Goal: Transaction & Acquisition: Book appointment/travel/reservation

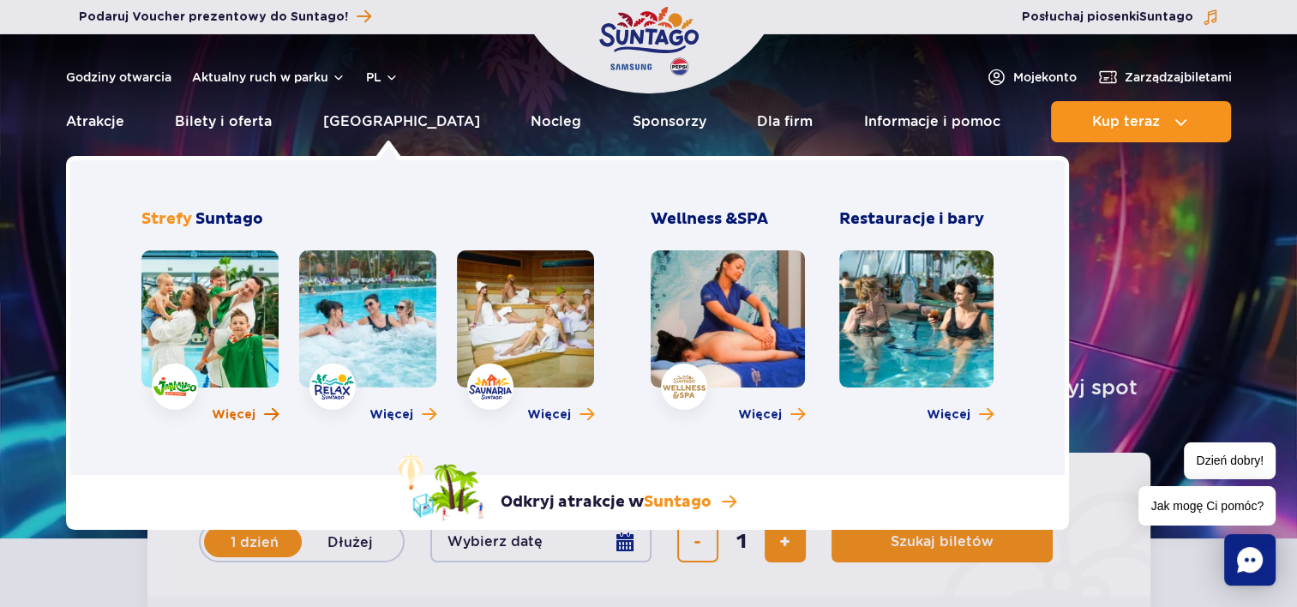
click at [231, 417] on span "Więcej" at bounding box center [234, 414] width 44 height 17
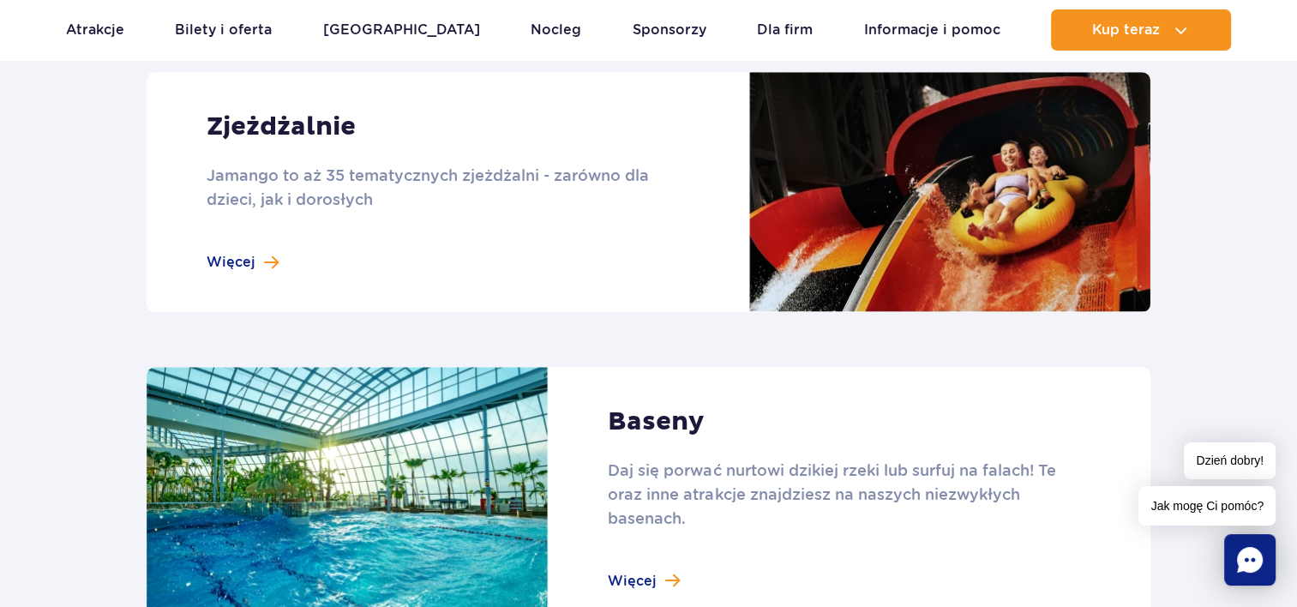
scroll to position [1544, 0]
click at [251, 262] on link at bounding box center [649, 191] width 1004 height 240
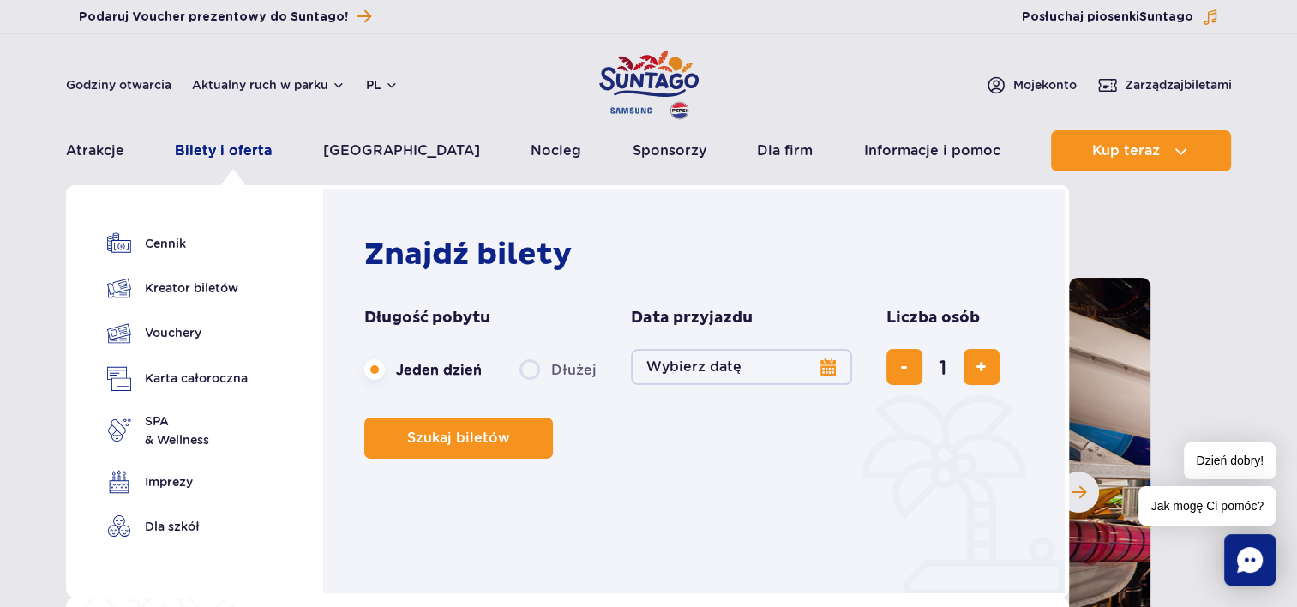
click at [257, 145] on link "Bilety i oferta" at bounding box center [223, 150] width 97 height 41
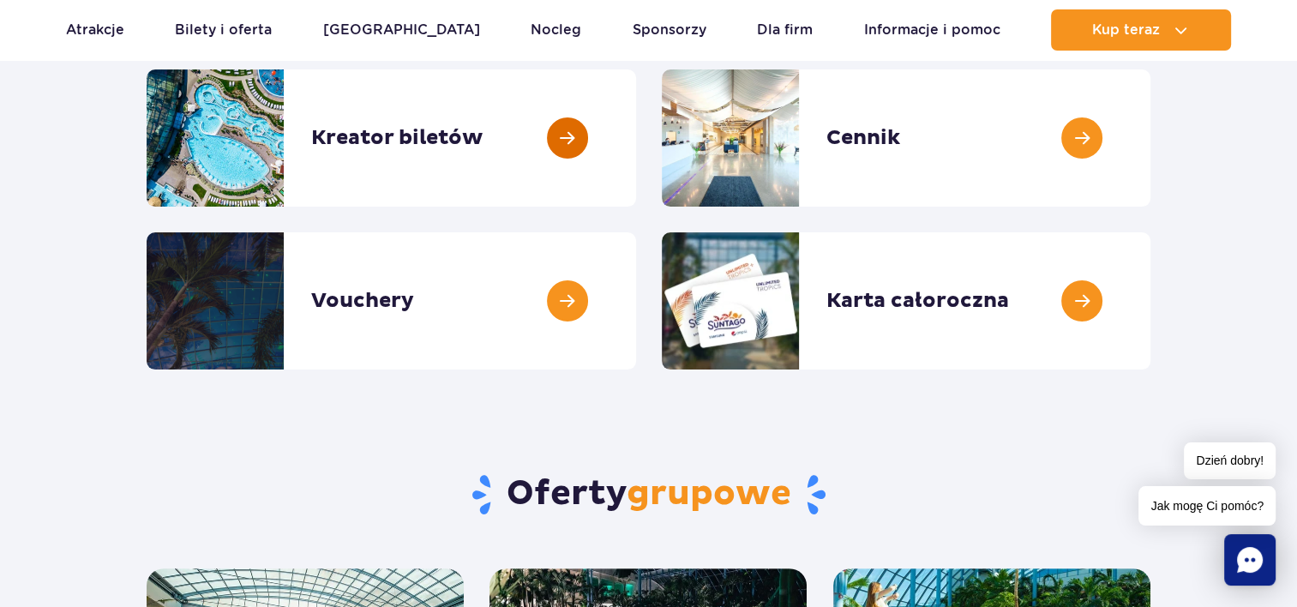
scroll to position [257, 0]
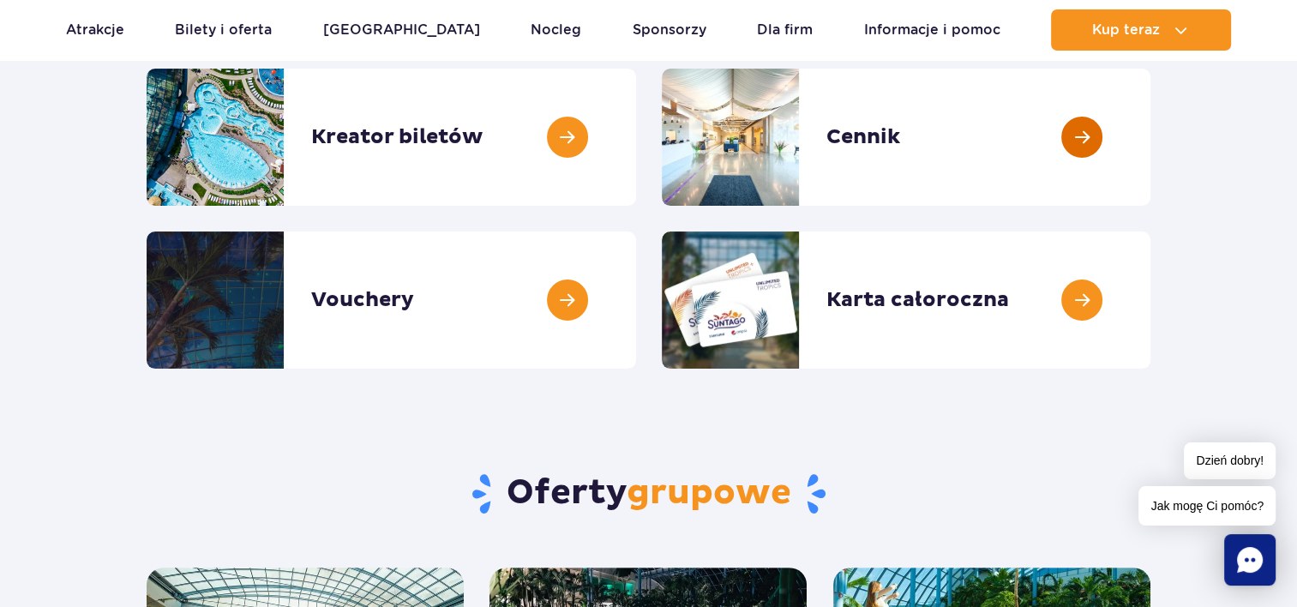
click at [1151, 130] on link at bounding box center [1151, 137] width 0 height 137
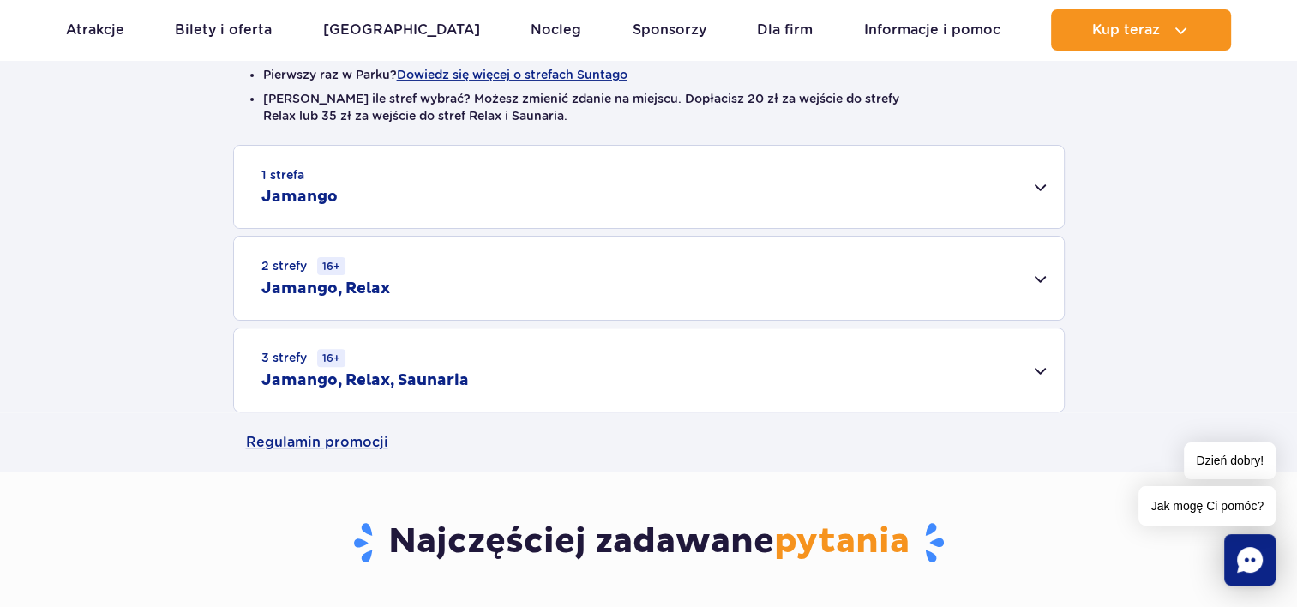
scroll to position [515, 0]
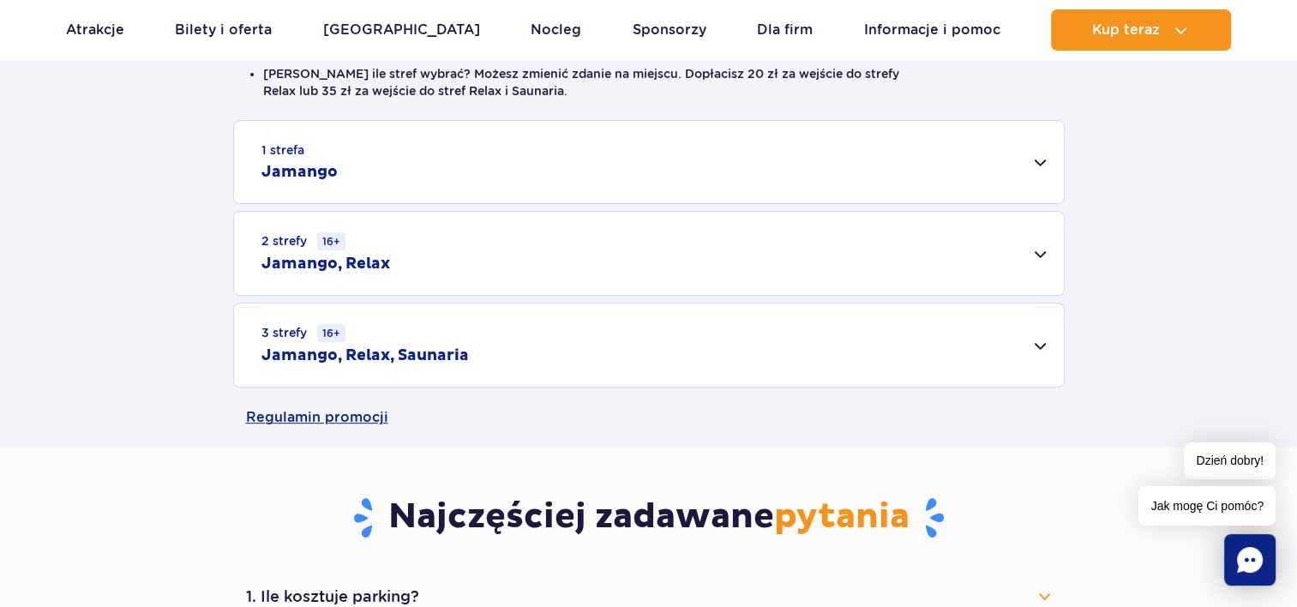
click at [1043, 152] on div "1 strefa Jamango" at bounding box center [649, 162] width 830 height 82
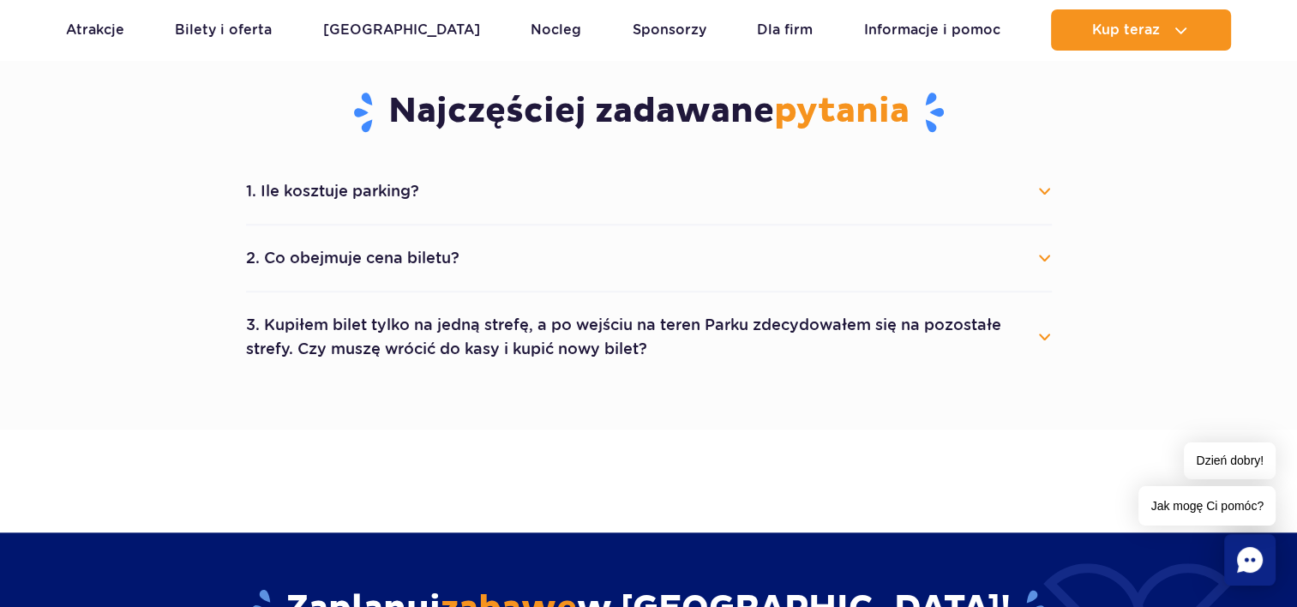
scroll to position [1544, 0]
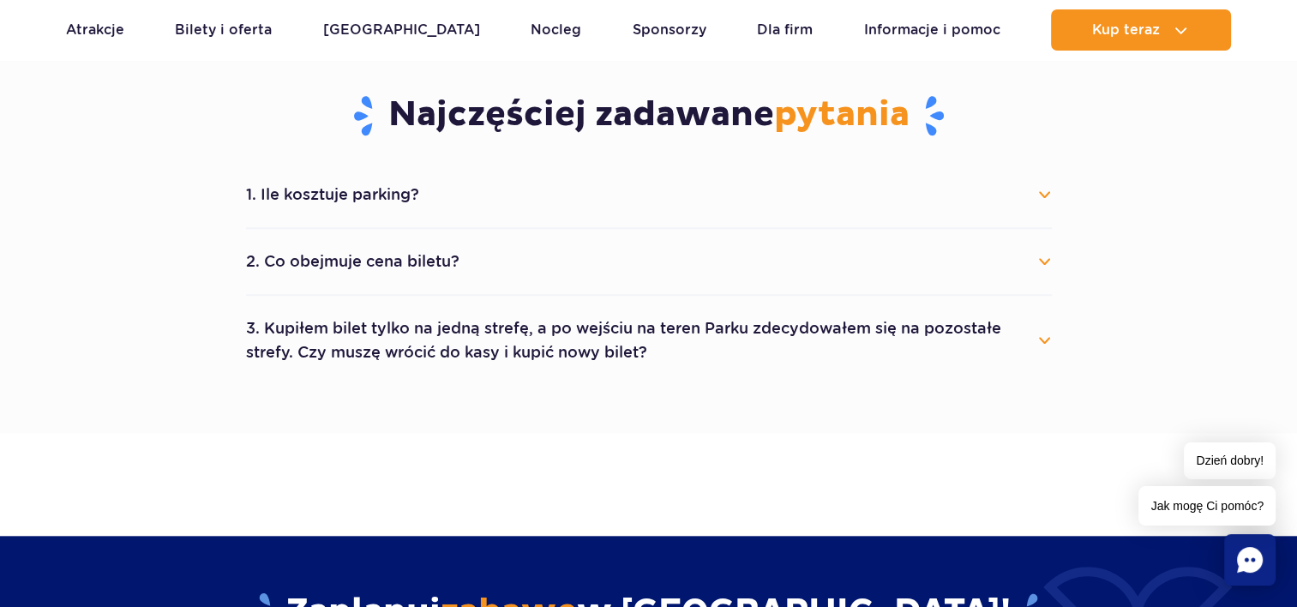
click at [1043, 342] on button "3. Kupiłem bilet tylko na jedną strefę, a po wejściu na teren Parku zdecydowałe…" at bounding box center [649, 341] width 806 height 62
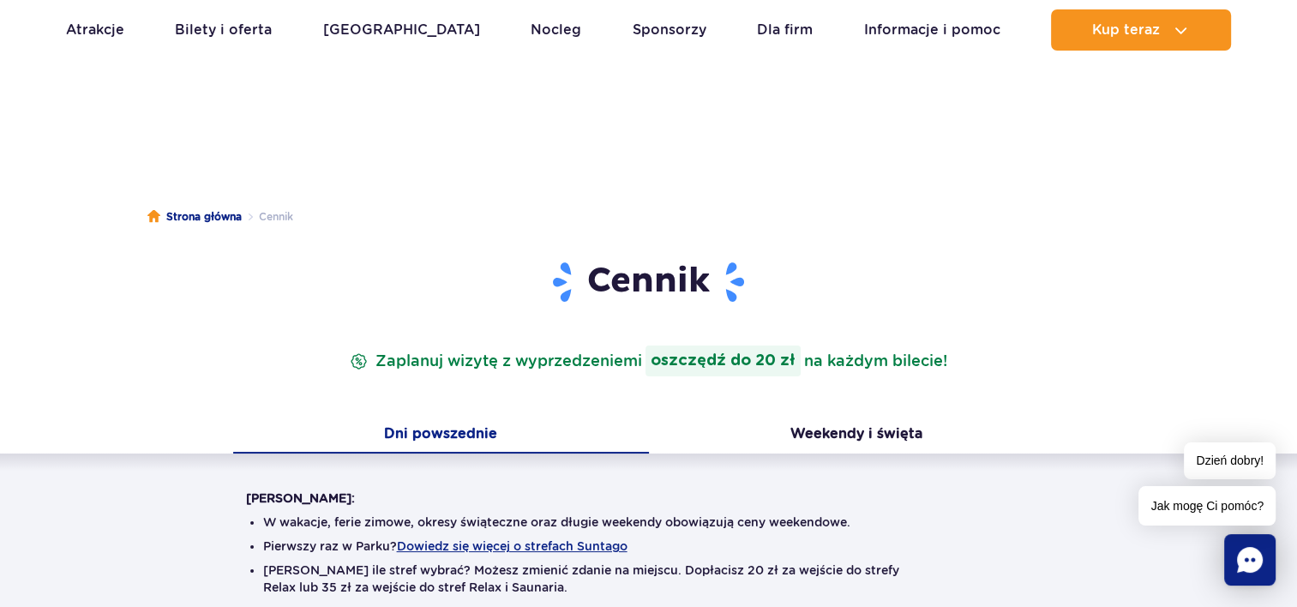
scroll to position [0, 0]
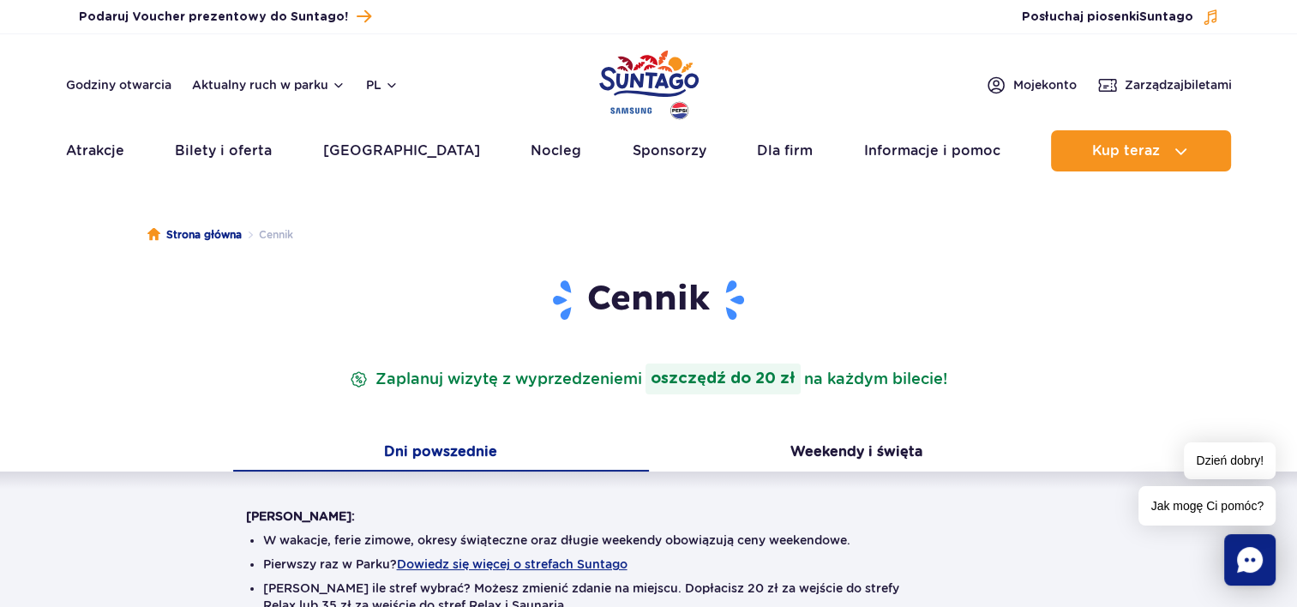
click at [661, 74] on img "Park of Poland" at bounding box center [648, 84] width 99 height 79
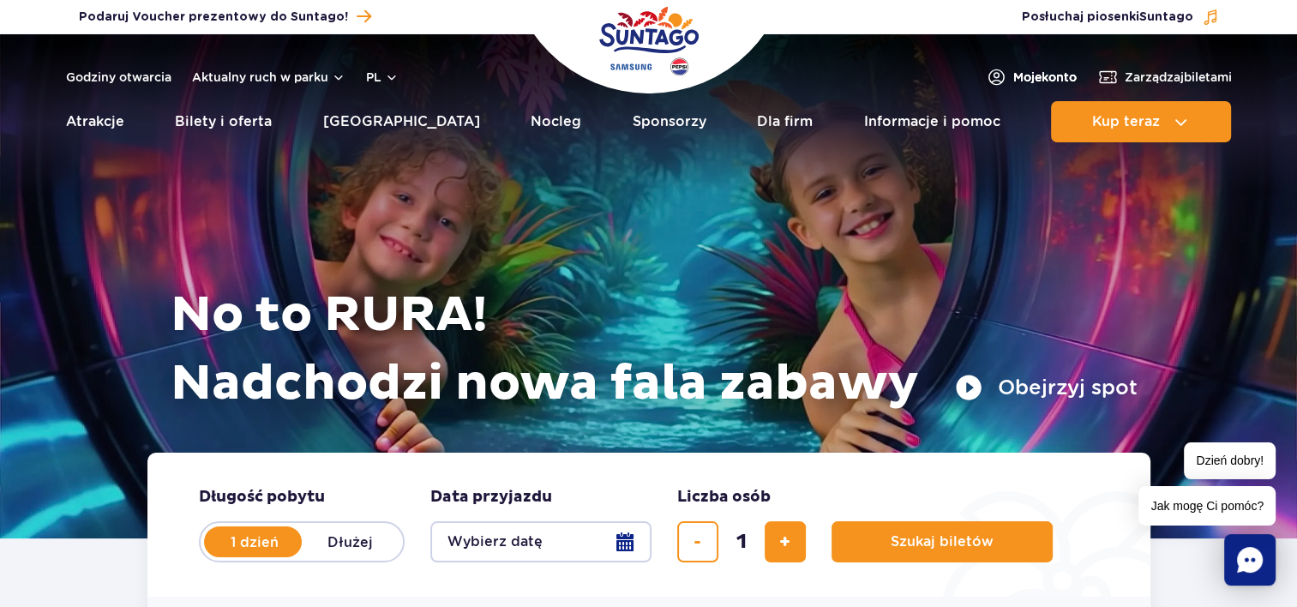
click at [1038, 74] on span "Moje konto" at bounding box center [1045, 77] width 63 height 17
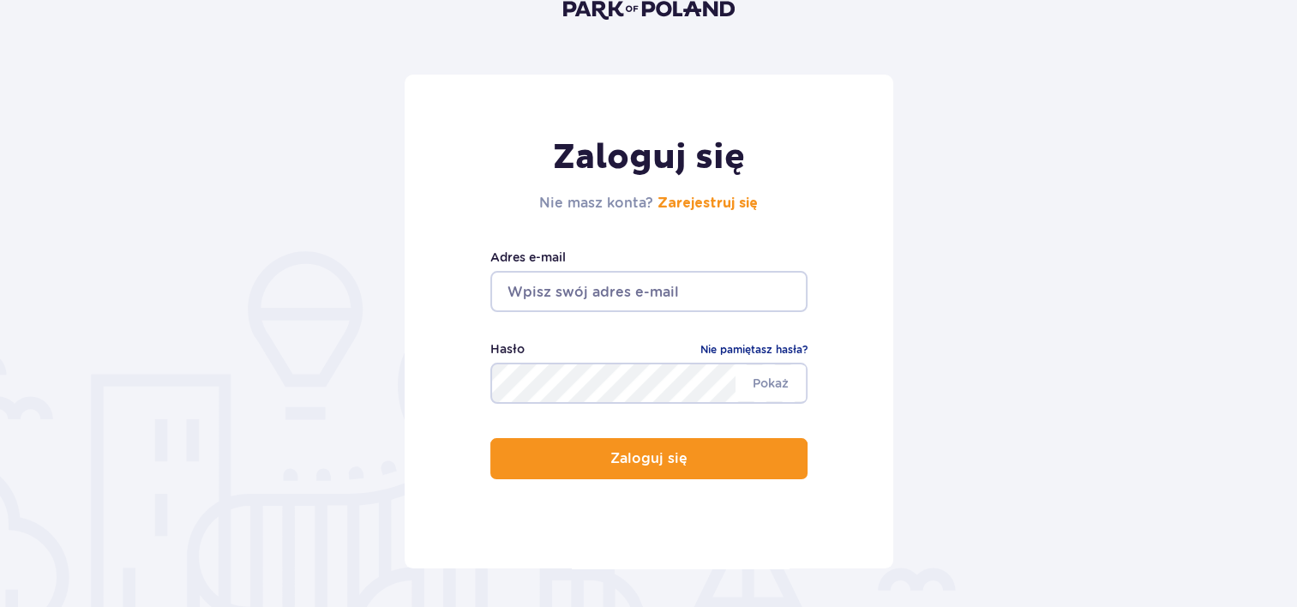
scroll to position [257, 0]
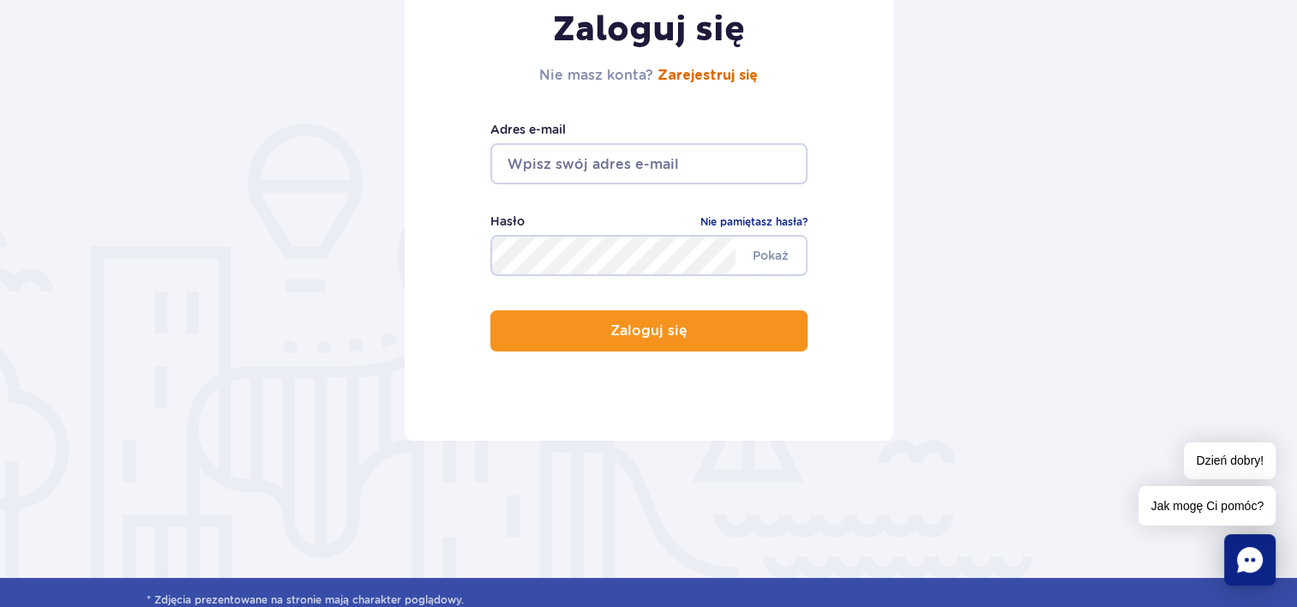
click at [714, 73] on link "Zarejestruj się" at bounding box center [708, 76] width 100 height 14
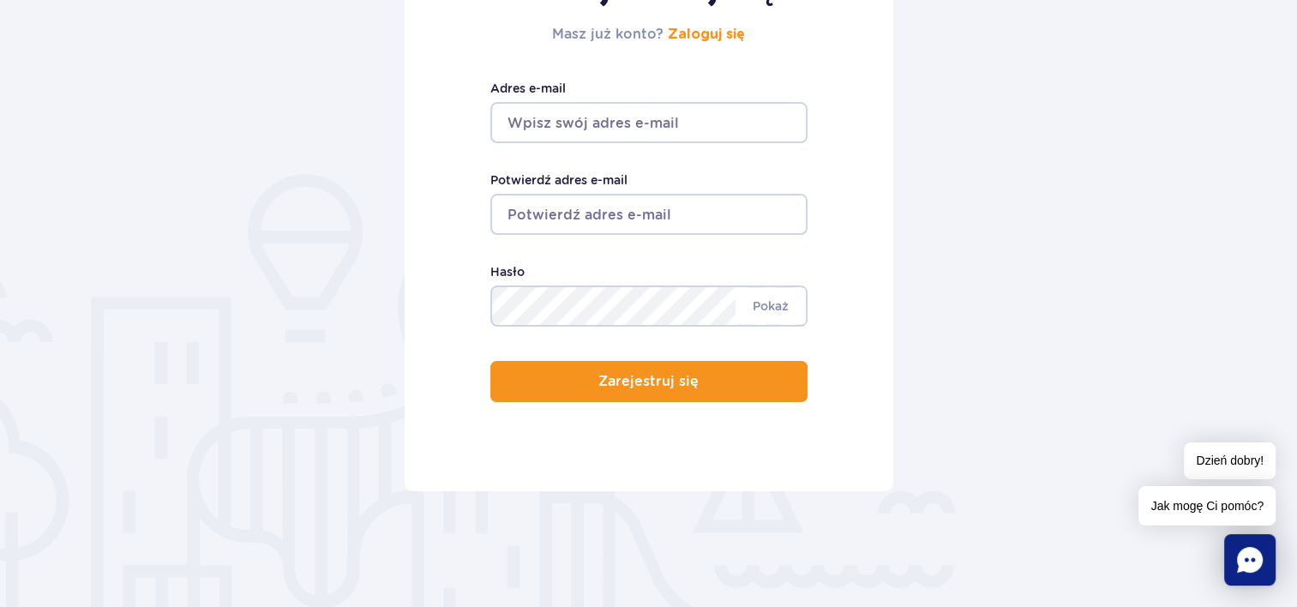
scroll to position [257, 0]
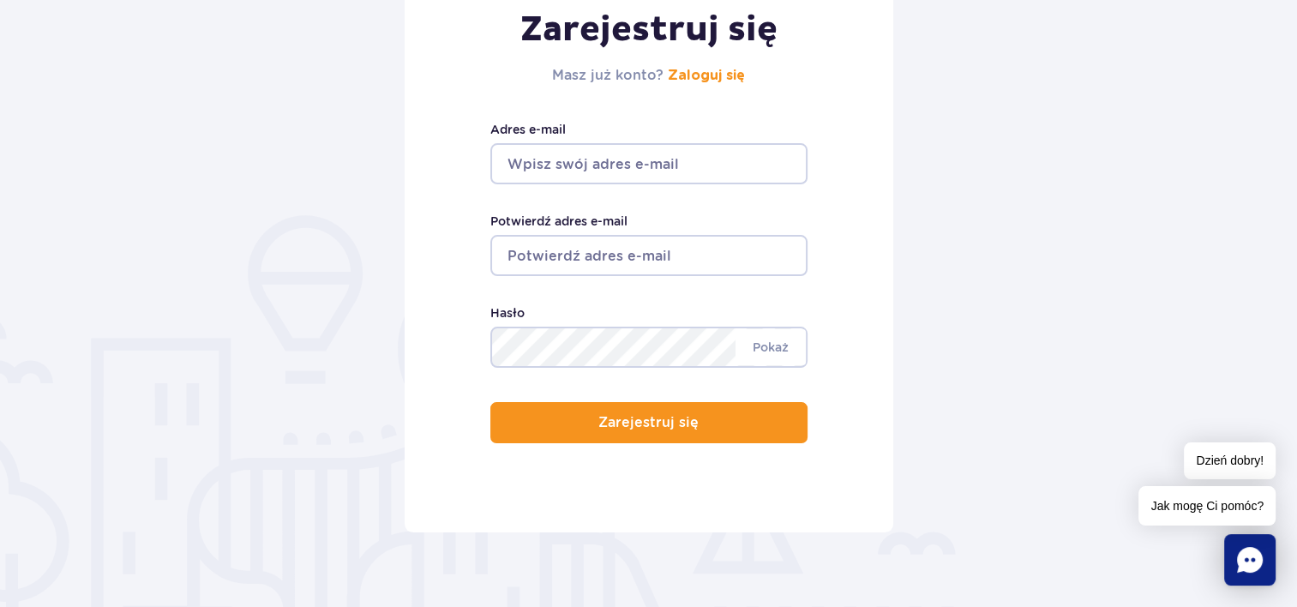
click at [641, 164] on input "Adres e-mail" at bounding box center [649, 163] width 317 height 41
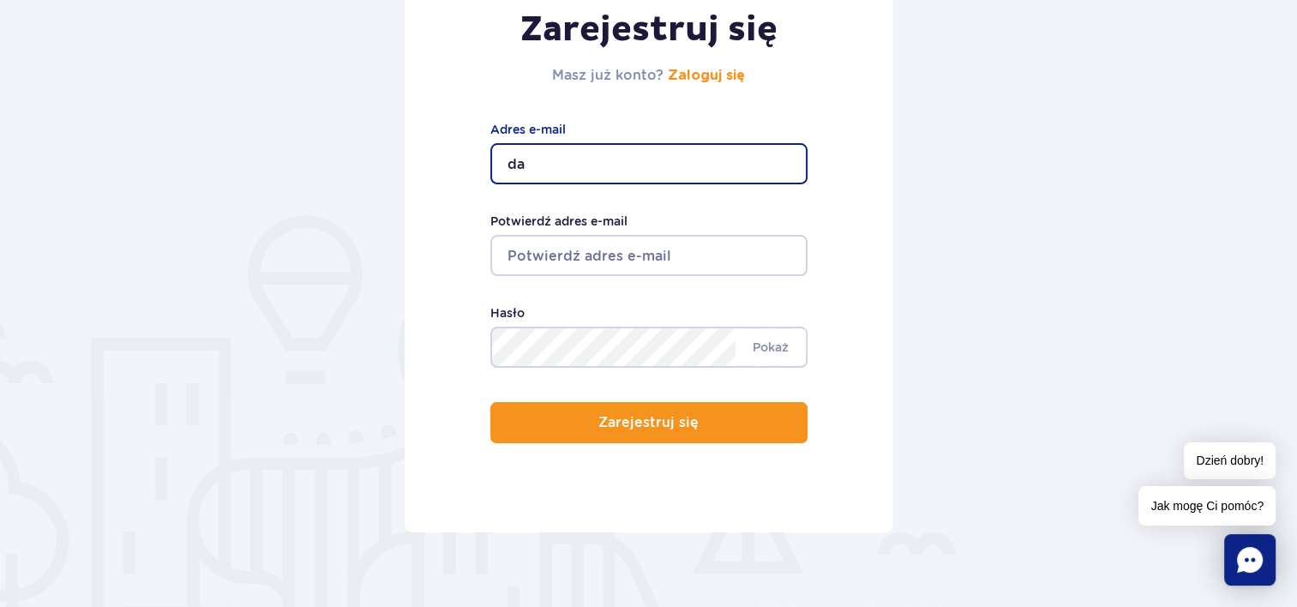
type input "dariusz.balcerzak@wp.pl"
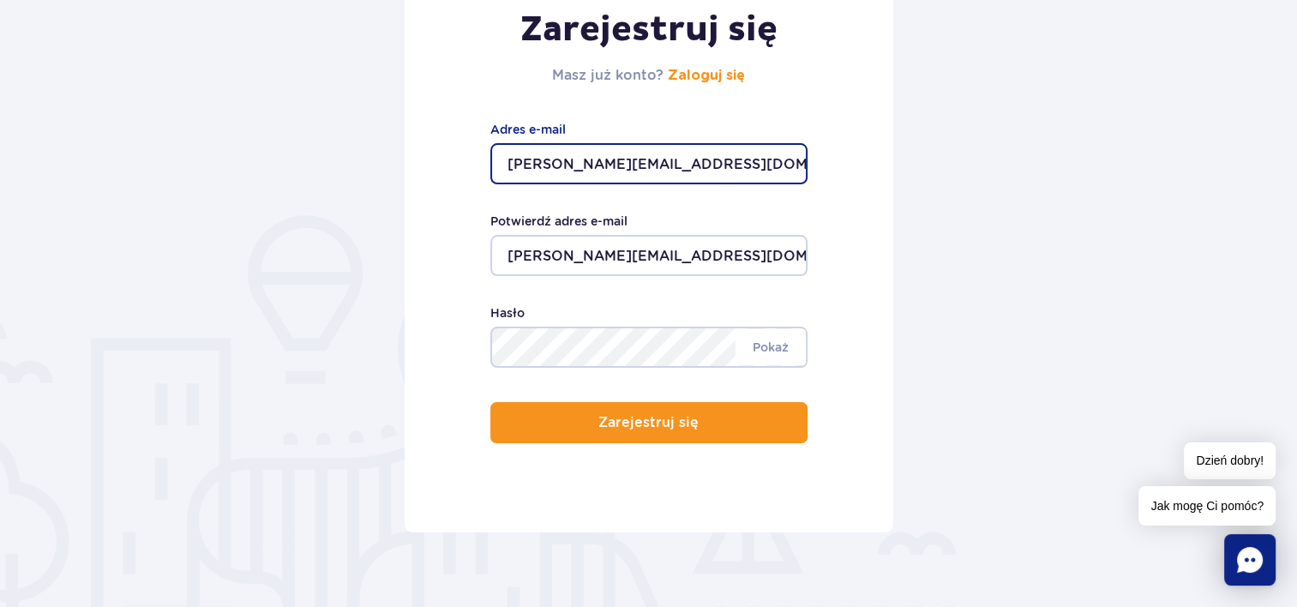
click at [606, 350] on div "Minimum 8 znaków. Pokaż Hasło" at bounding box center [649, 336] width 317 height 64
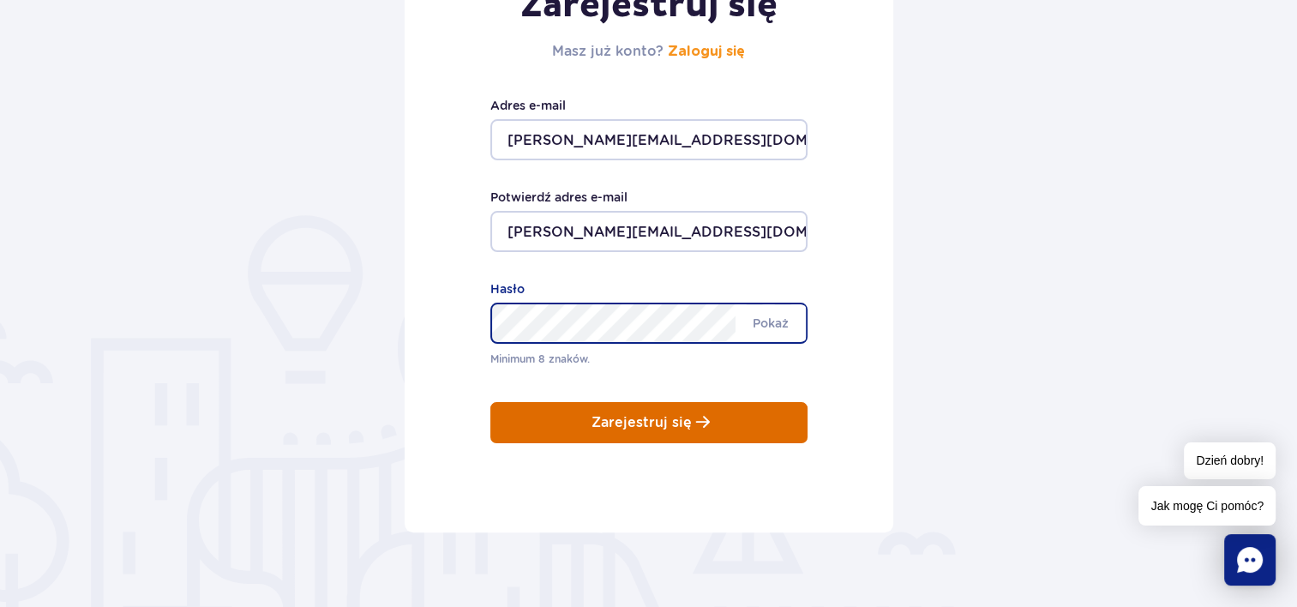
click at [649, 425] on p "Zarejestruj się" at bounding box center [642, 422] width 100 height 15
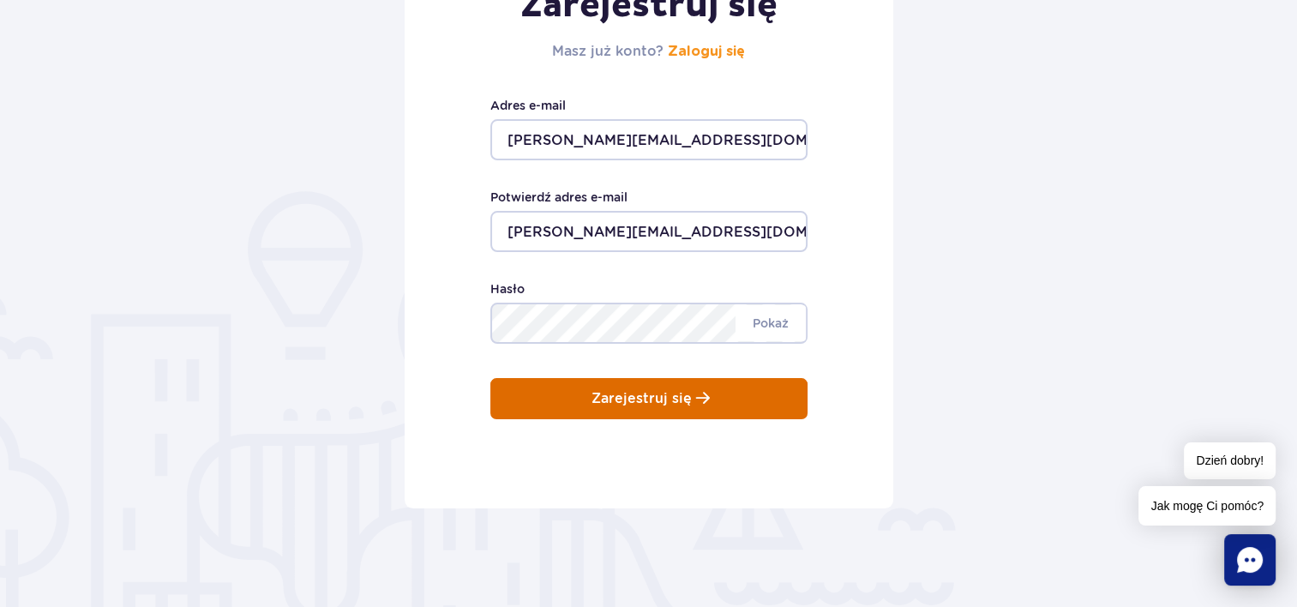
scroll to position [257, 0]
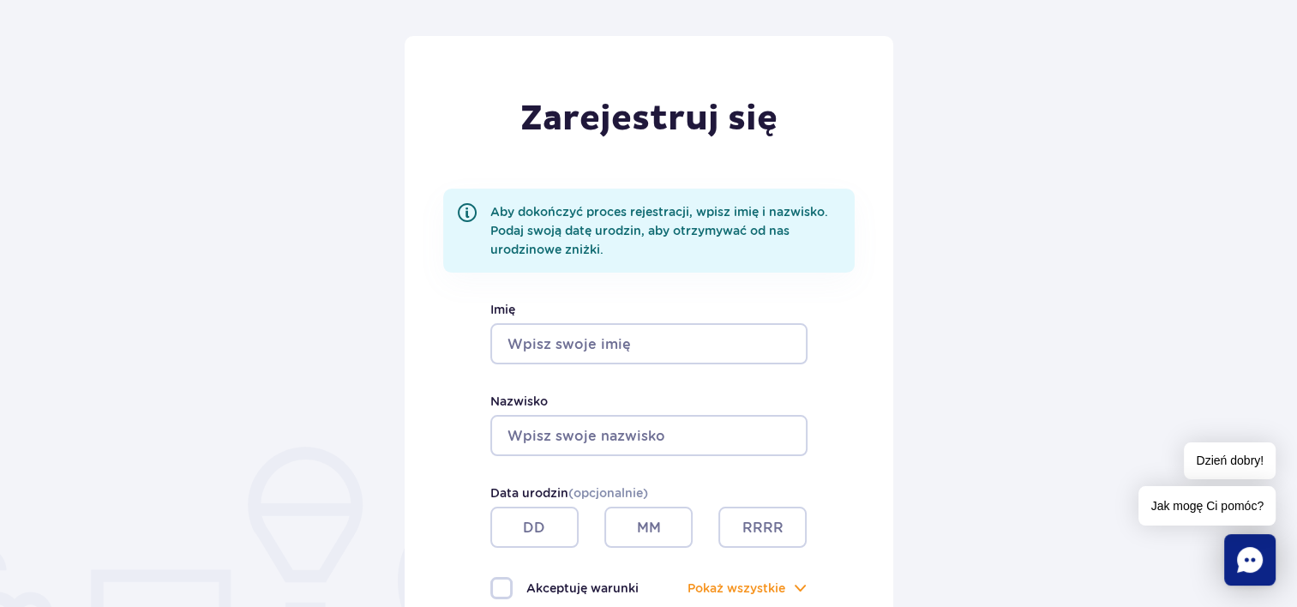
scroll to position [172, 0]
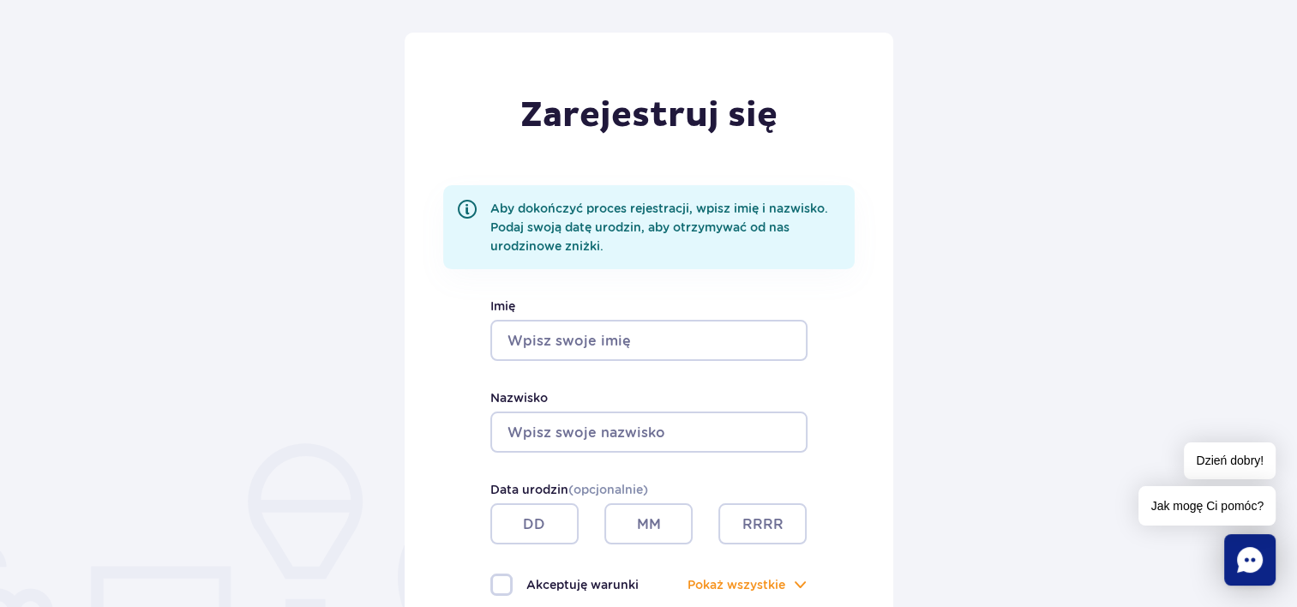
click at [676, 339] on input "Imię" at bounding box center [649, 340] width 317 height 41
type input "d"
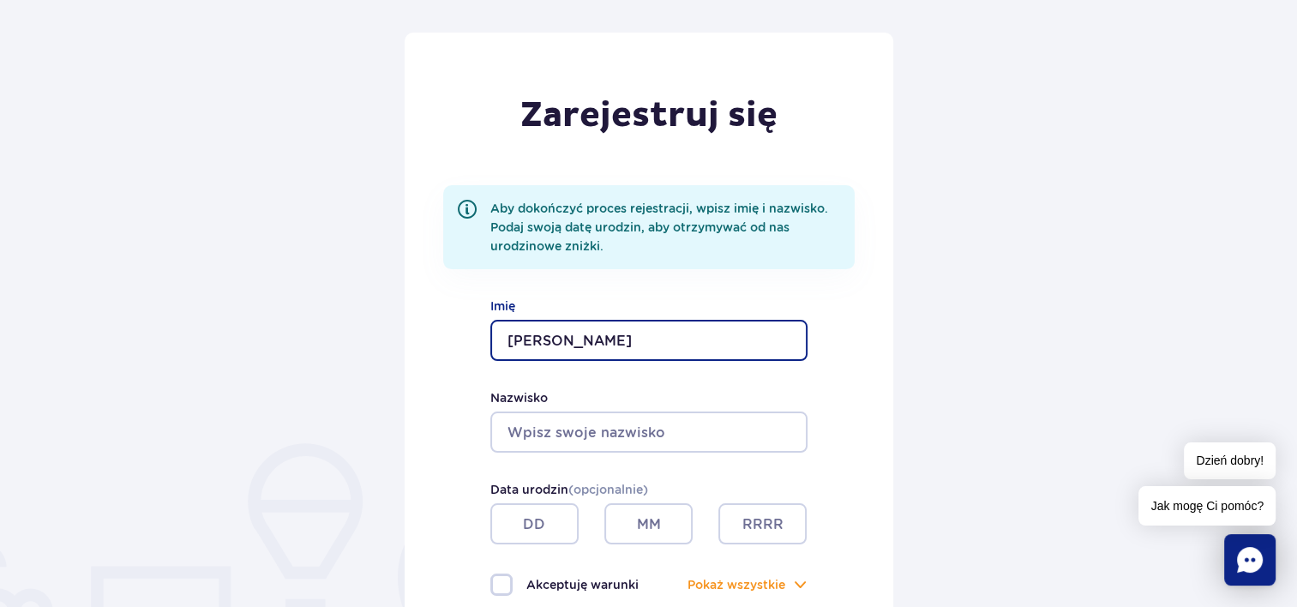
type input "Dariusz"
click at [636, 432] on input "Nazwisko" at bounding box center [649, 432] width 317 height 41
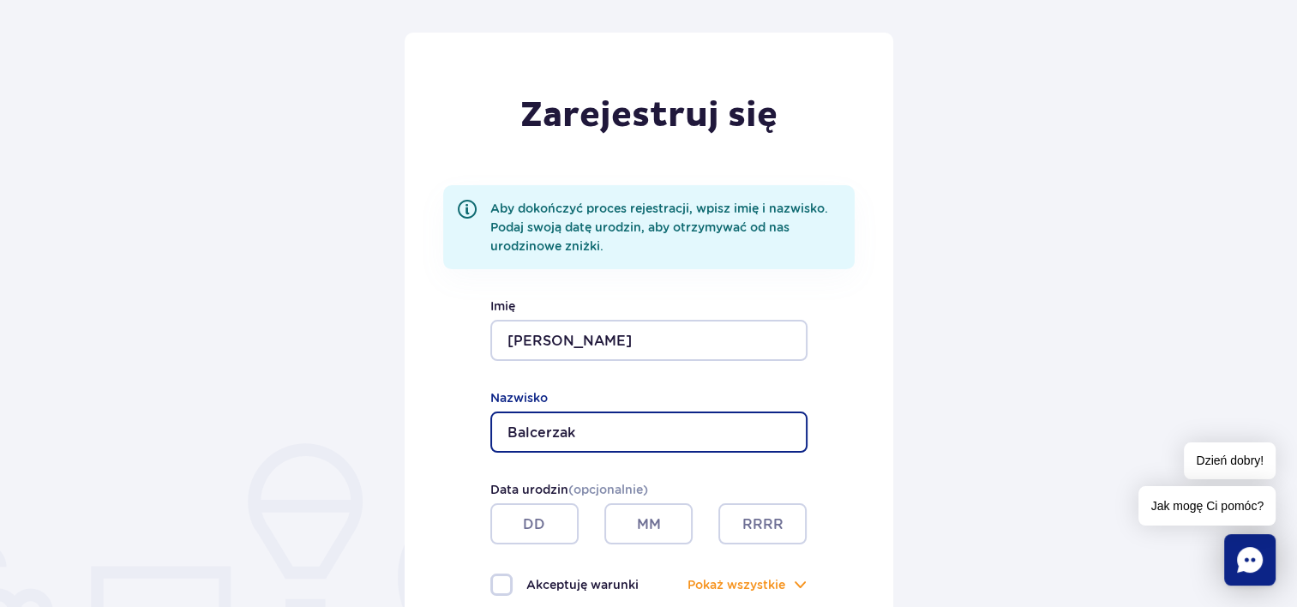
type input "Balcerzak"
click at [533, 530] on input "text" at bounding box center [535, 523] width 88 height 41
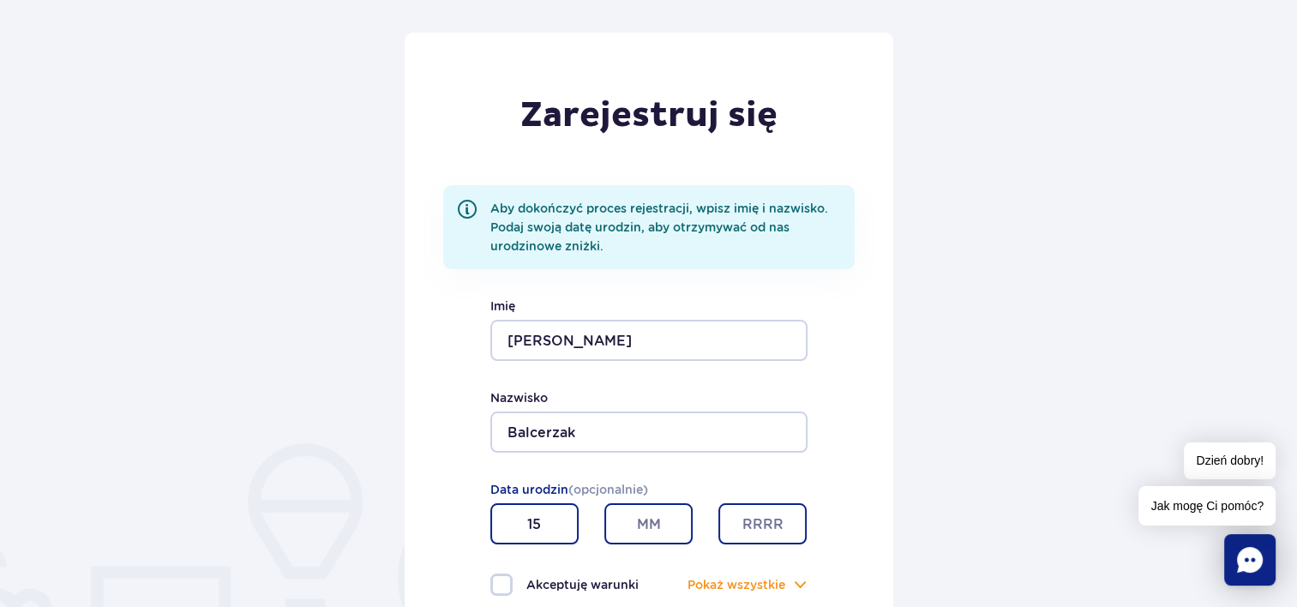
type input "15"
type input "05"
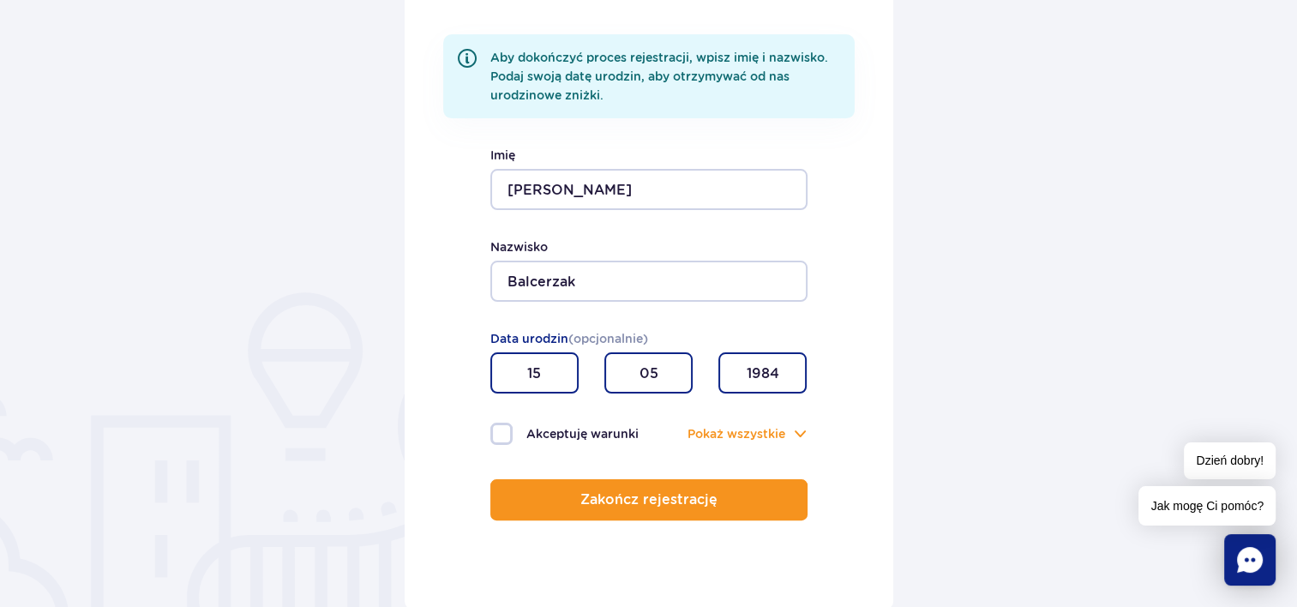
scroll to position [343, 0]
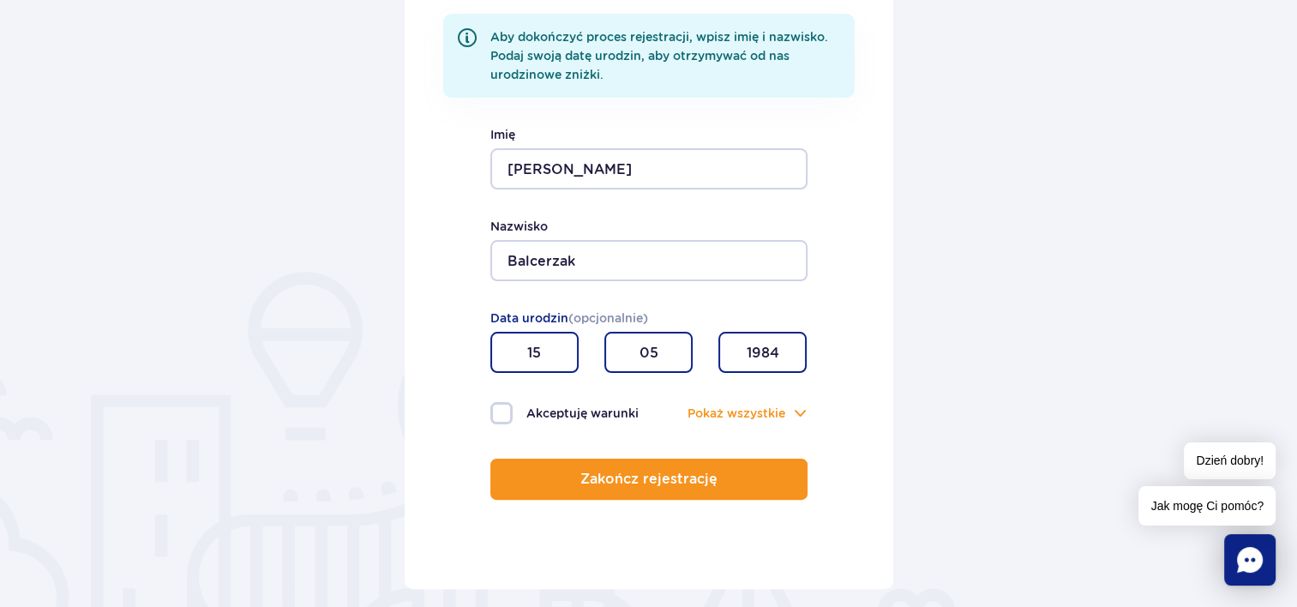
type input "1984"
click at [500, 414] on label "Akceptuję warunki" at bounding box center [570, 413] width 159 height 22
click at [500, 406] on input "Akceptuję warunki" at bounding box center [500, 403] width 19 height 3
checkbox input "true"
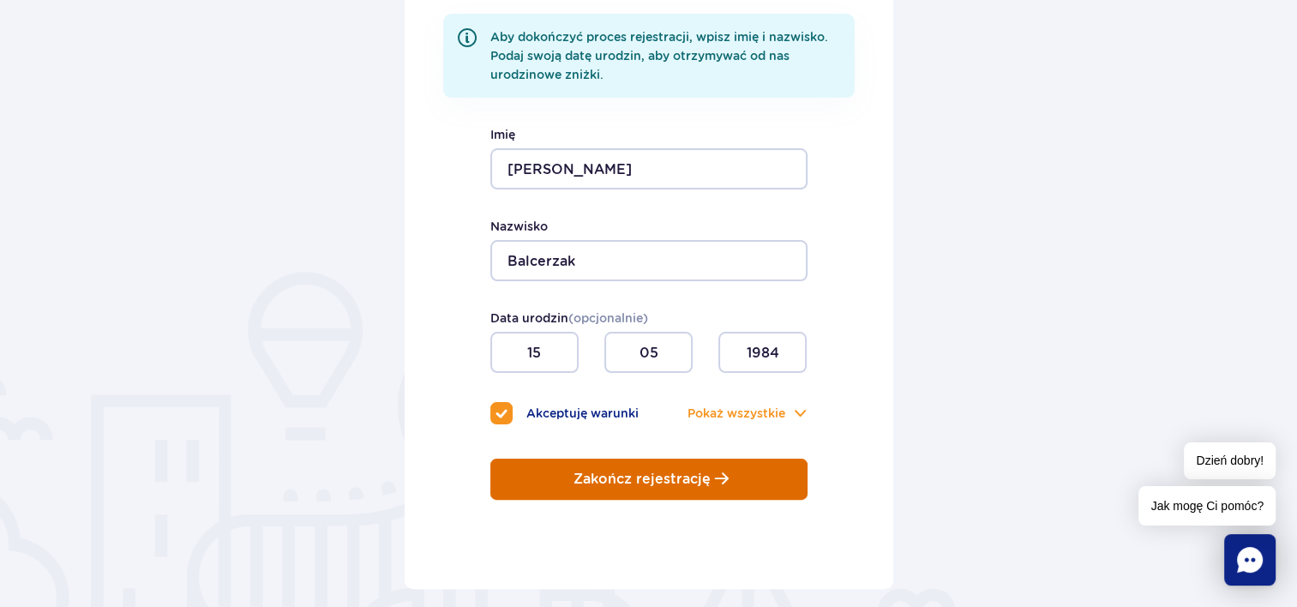
click at [638, 484] on p "Zakończ rejestrację" at bounding box center [642, 479] width 137 height 15
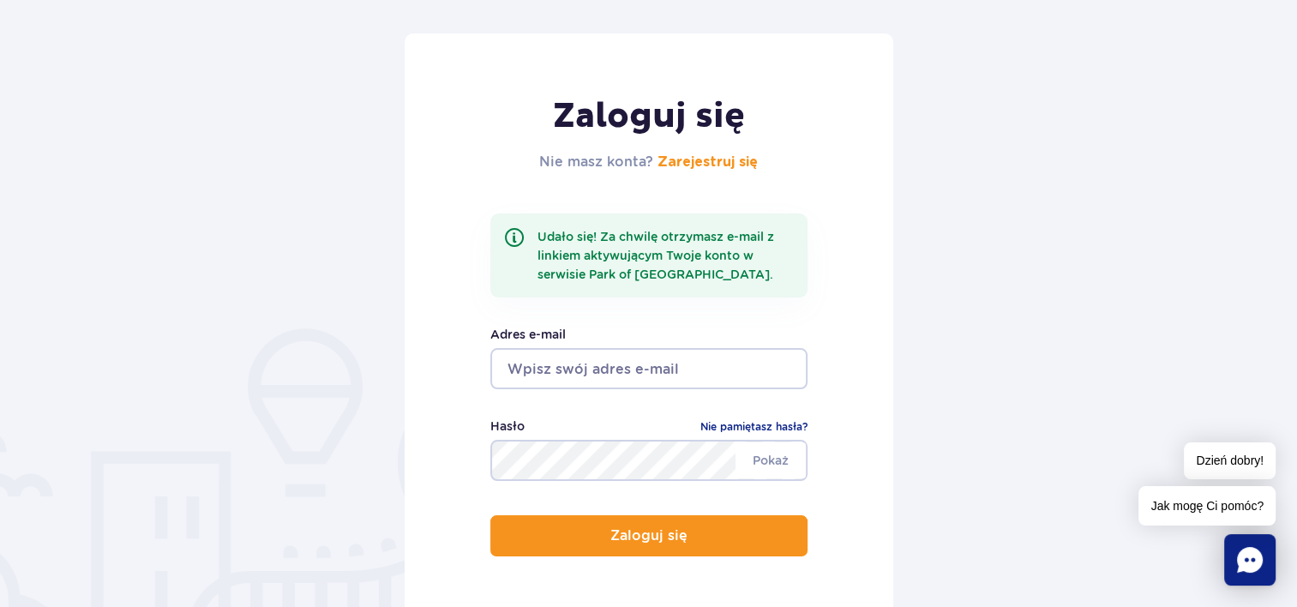
scroll to position [172, 0]
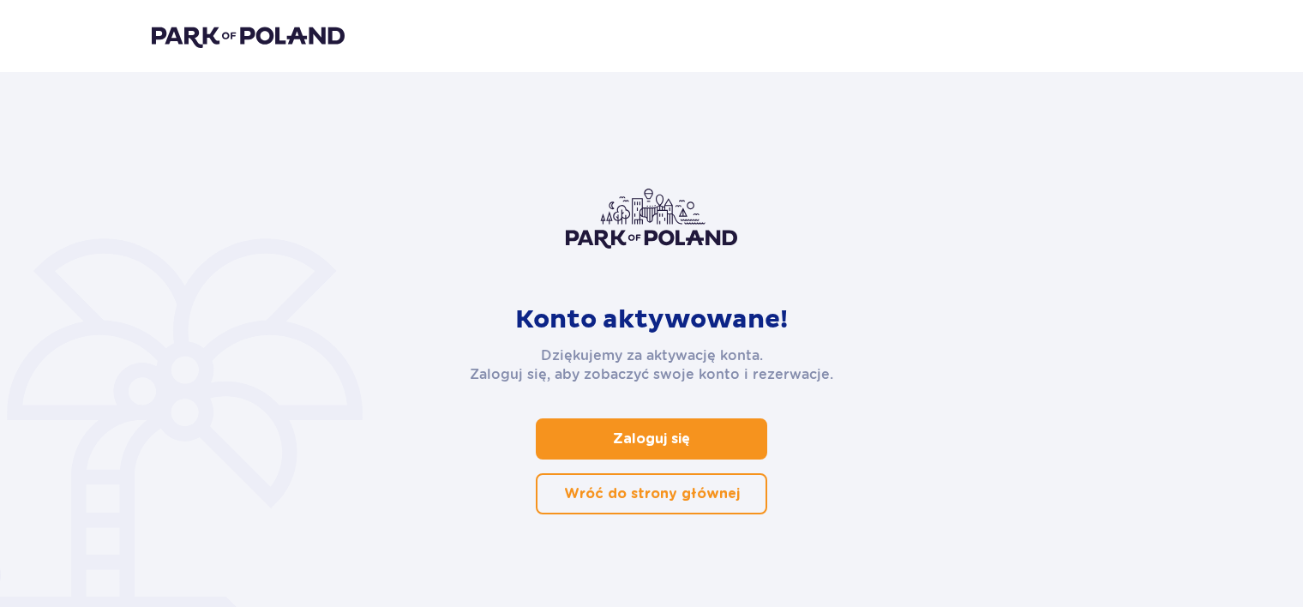
click at [684, 442] on span at bounding box center [693, 439] width 21 height 21
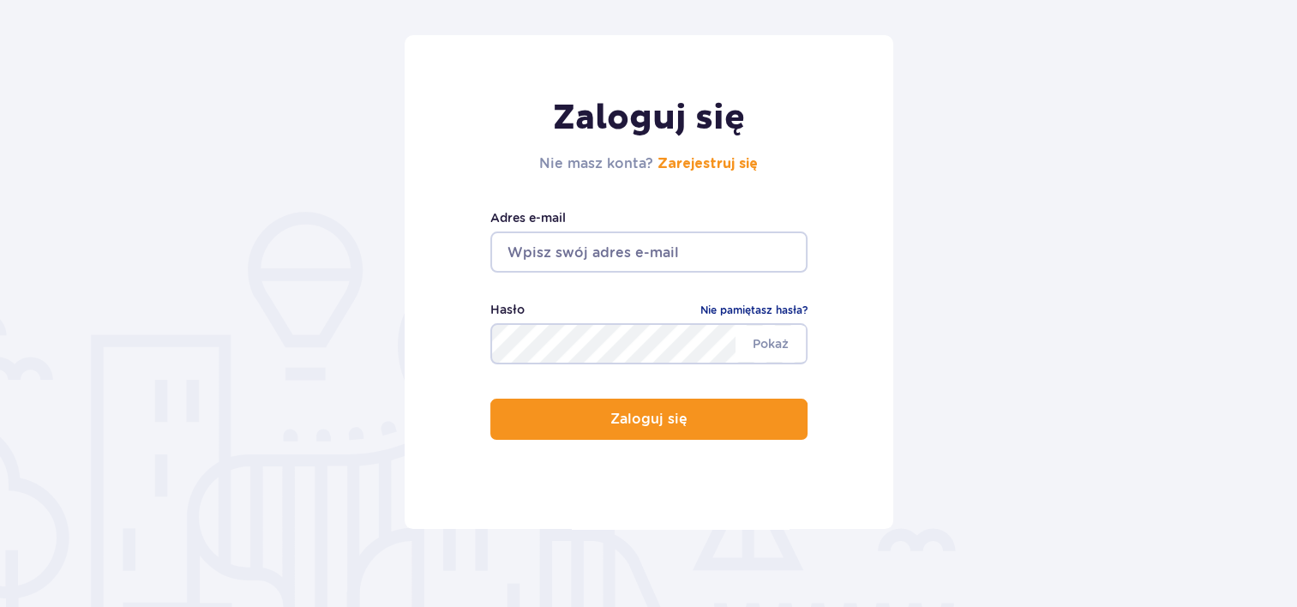
scroll to position [172, 0]
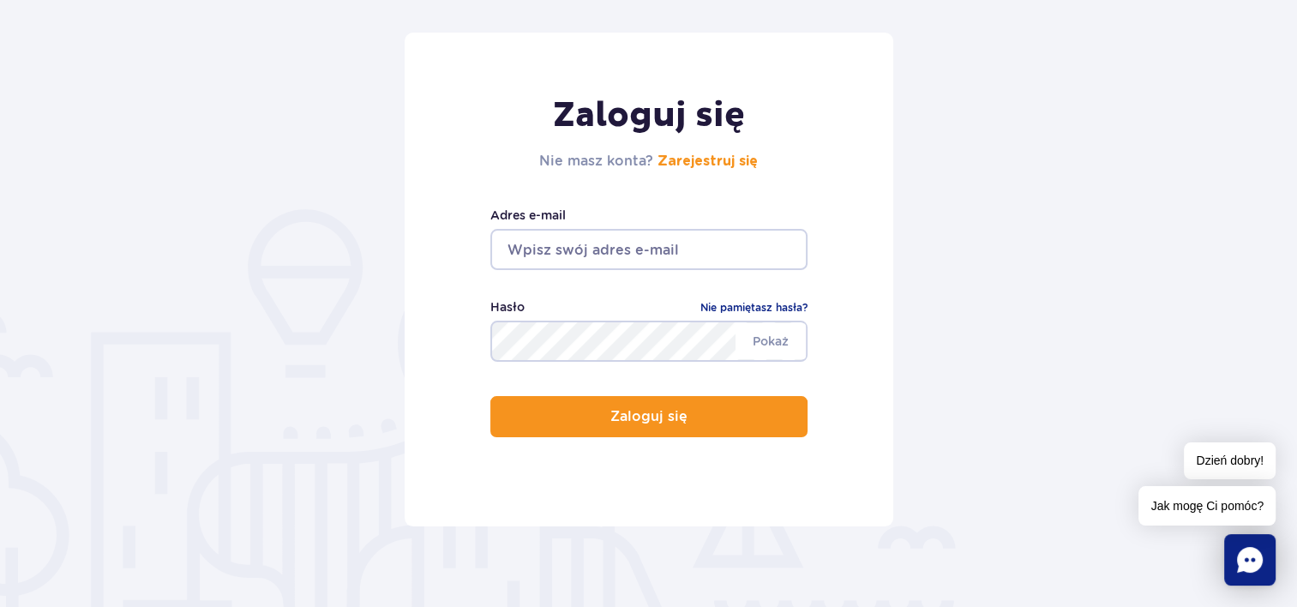
click at [662, 244] on input "email" at bounding box center [649, 249] width 317 height 41
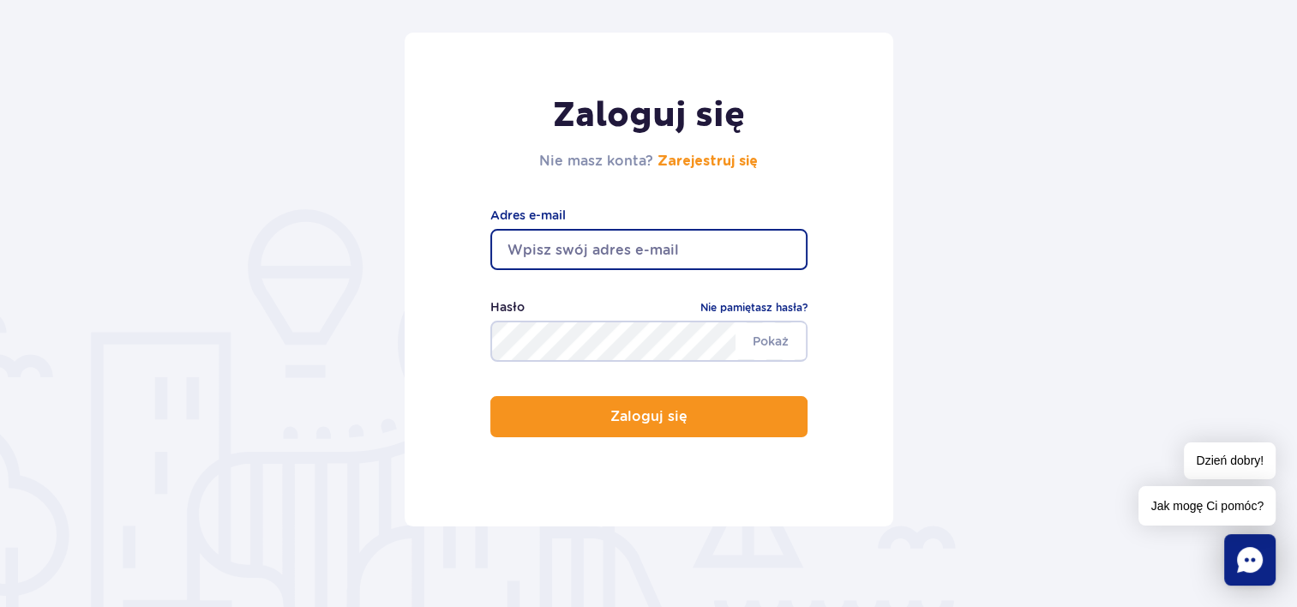
type input "[PERSON_NAME][EMAIL_ADDRESS][DOMAIN_NAME]"
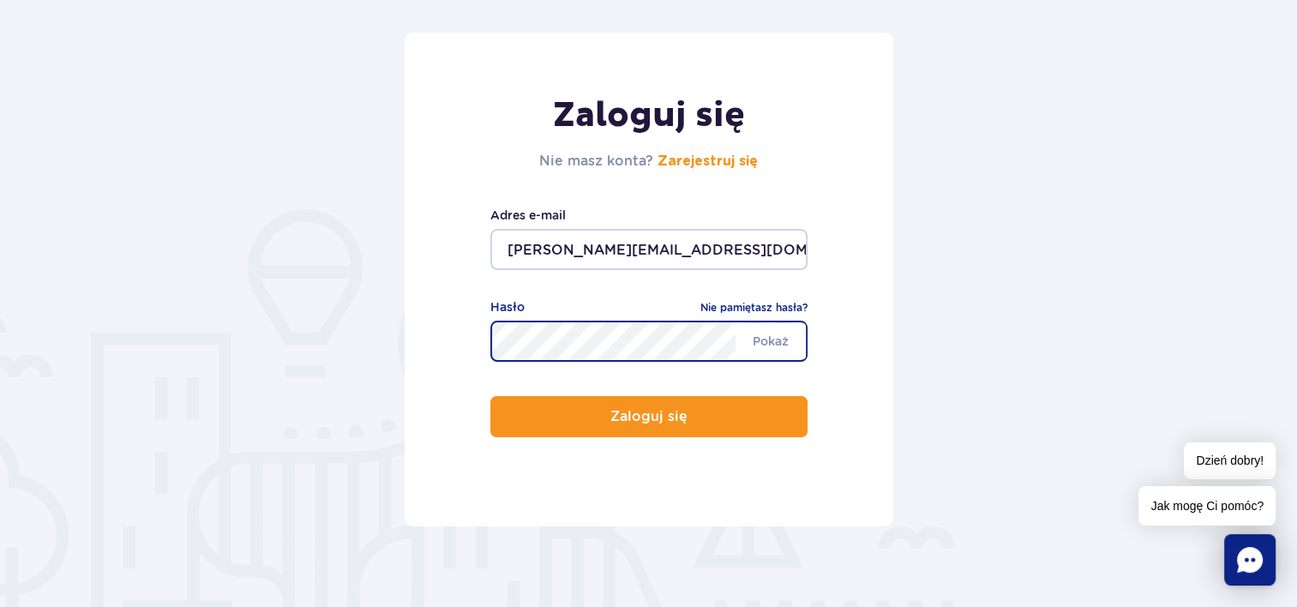
click at [491, 396] on button "Zaloguj się" at bounding box center [649, 416] width 317 height 41
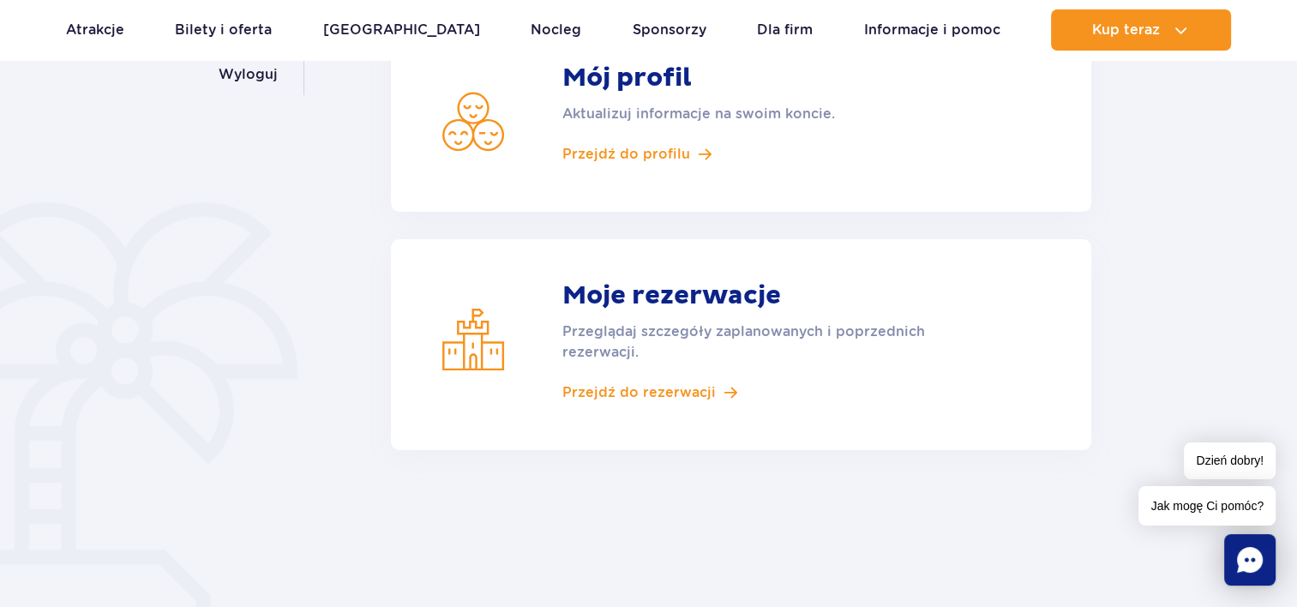
scroll to position [343, 0]
click at [659, 390] on span "Przejdź do rezerwacji" at bounding box center [640, 391] width 154 height 19
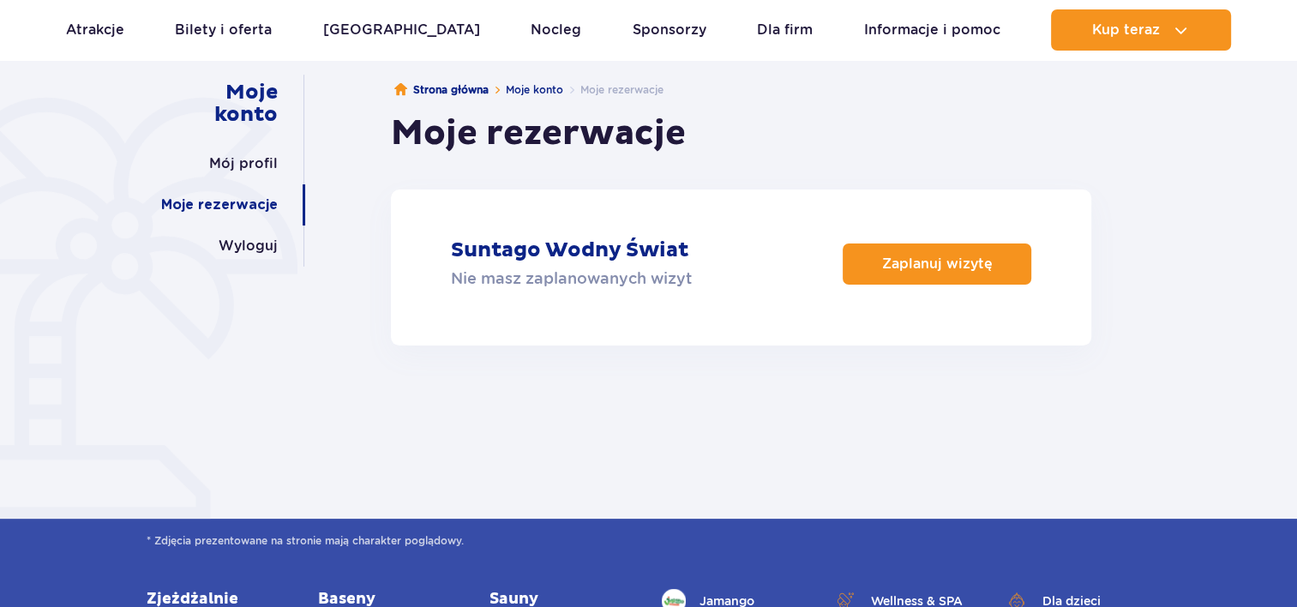
scroll to position [172, 0]
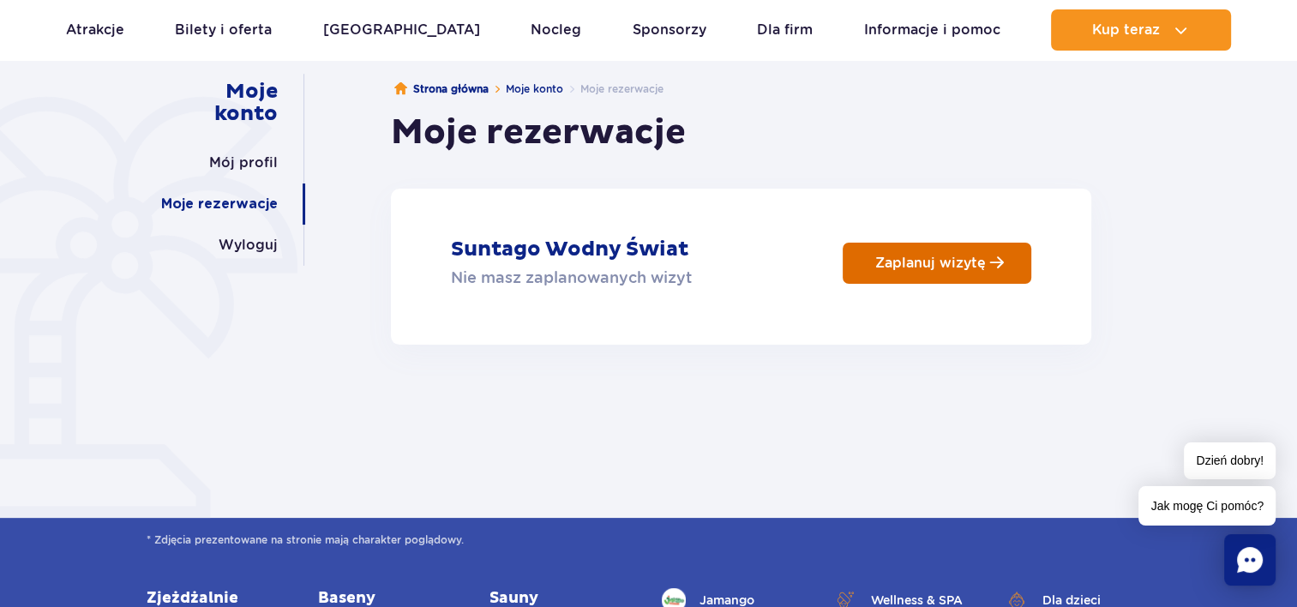
click at [929, 269] on p "Zaplanuj wizytę" at bounding box center [931, 263] width 111 height 16
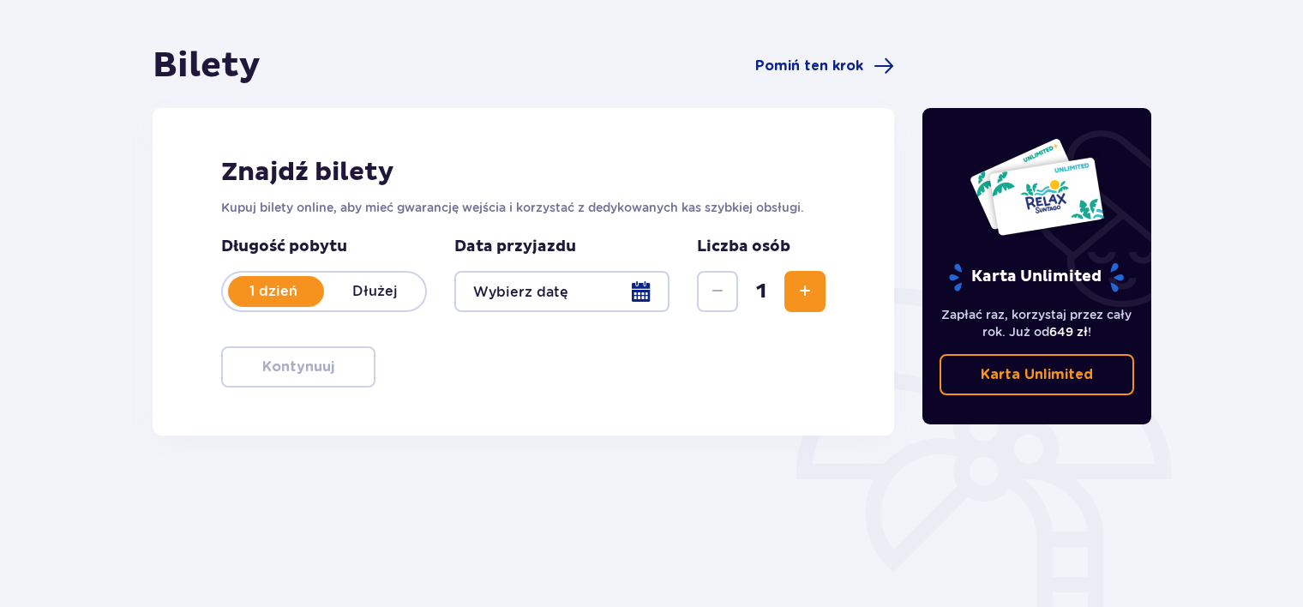
scroll to position [172, 0]
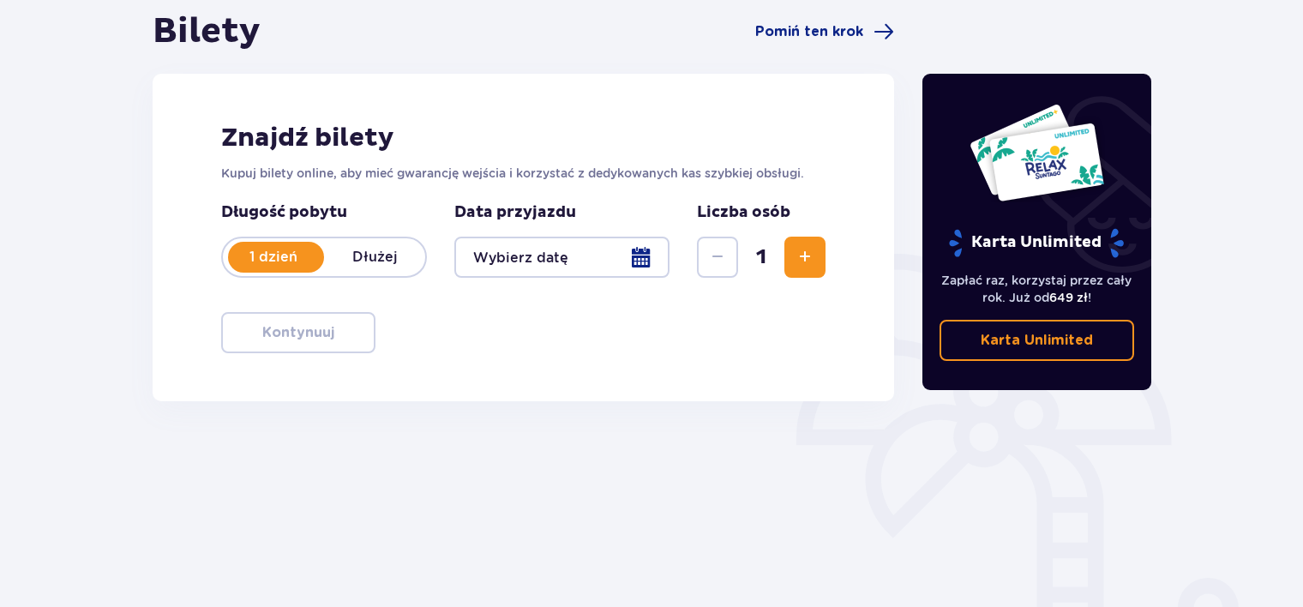
click at [810, 251] on span "Zwiększ" at bounding box center [805, 257] width 21 height 21
click at [810, 252] on span "Zwiększ" at bounding box center [805, 257] width 21 height 21
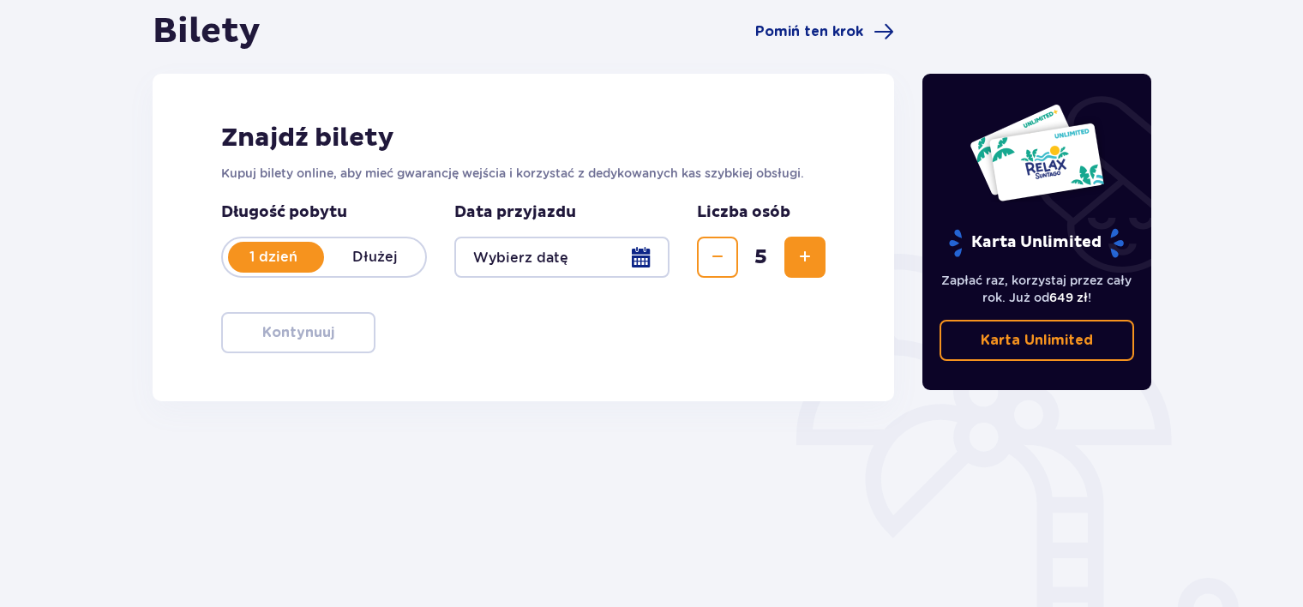
click at [810, 252] on span "Zwiększ" at bounding box center [805, 257] width 21 height 21
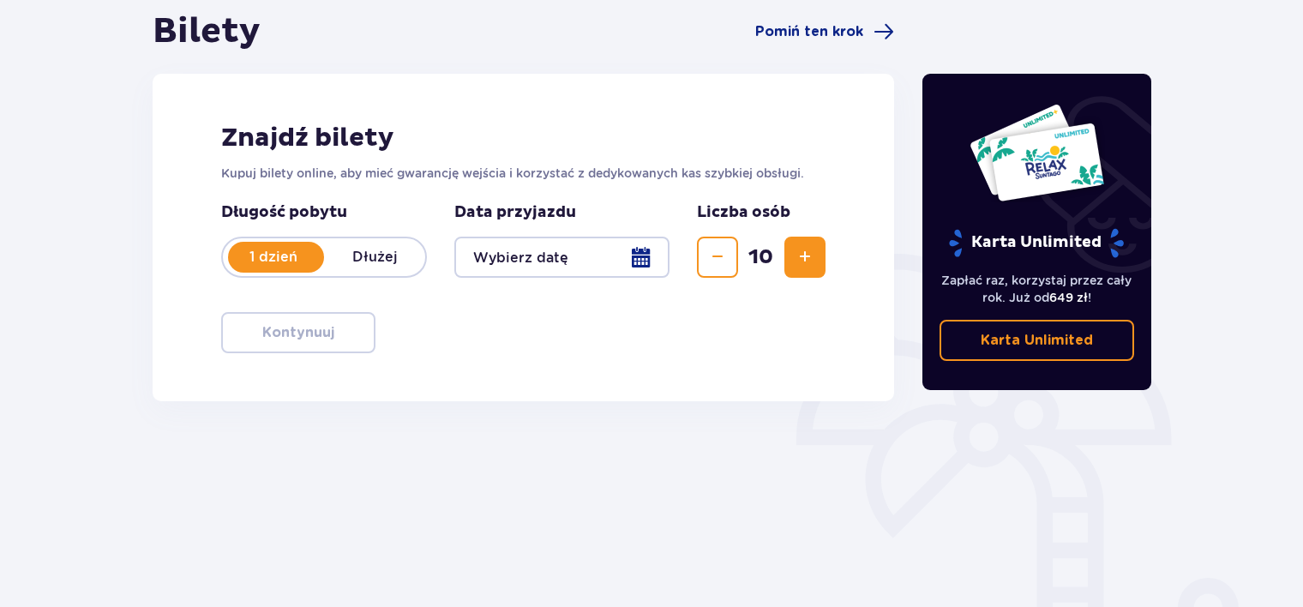
click at [810, 252] on span "Zwiększ" at bounding box center [805, 257] width 21 height 21
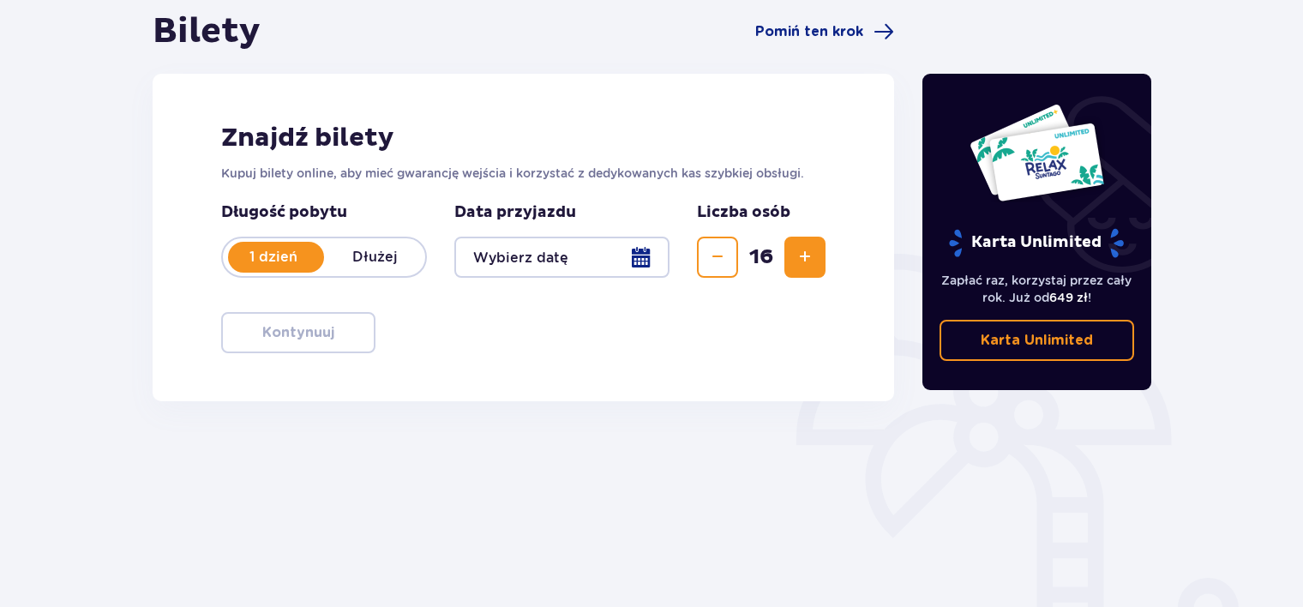
click at [810, 252] on span "Zwiększ" at bounding box center [805, 257] width 21 height 21
click at [800, 259] on span "Zwiększ" at bounding box center [805, 257] width 21 height 21
click at [655, 250] on div at bounding box center [562, 257] width 215 height 41
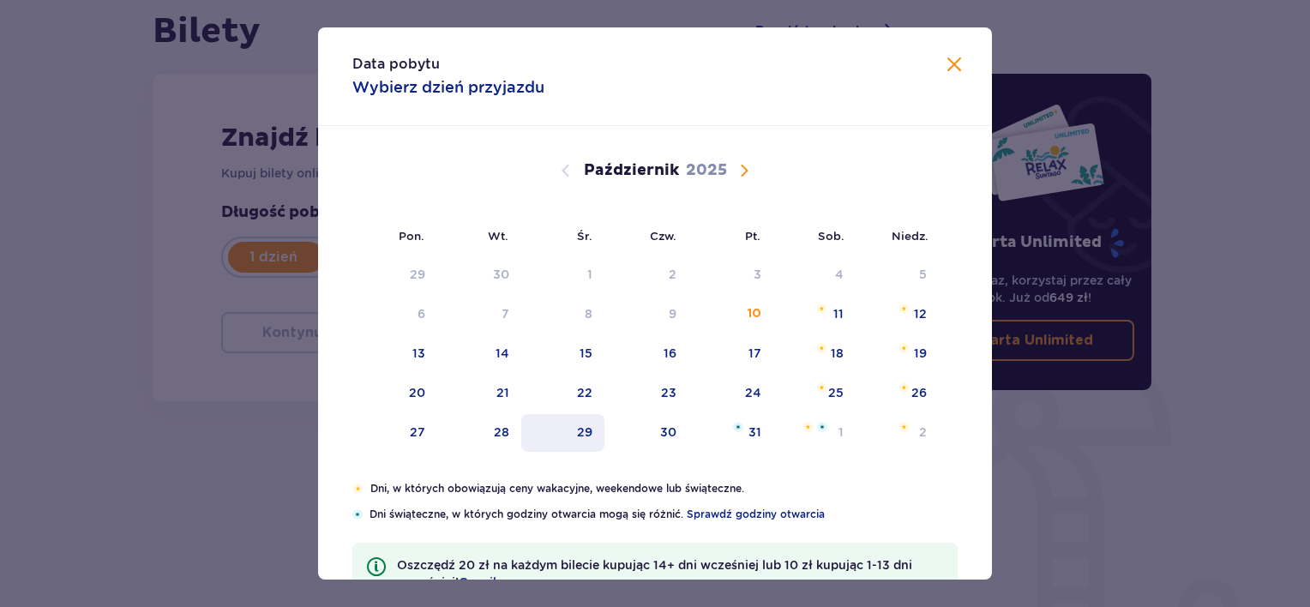
click at [588, 430] on div "29" at bounding box center [584, 432] width 15 height 17
type input "29.10.25"
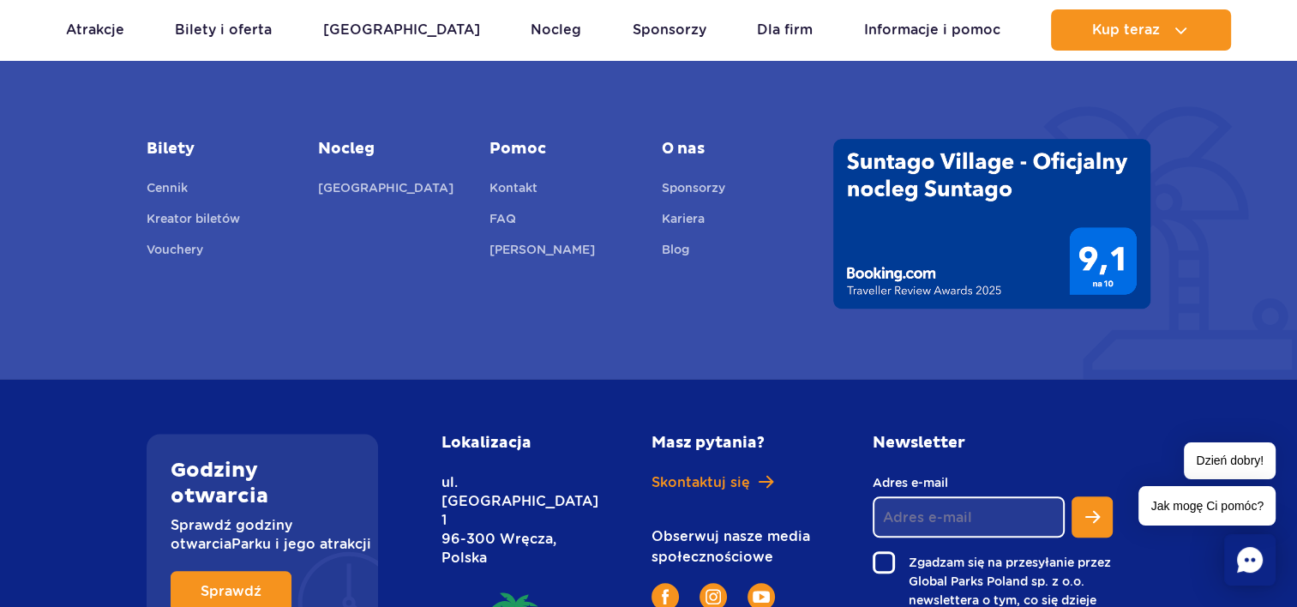
scroll to position [918, 0]
click at [527, 189] on link "Kontakt" at bounding box center [514, 191] width 48 height 24
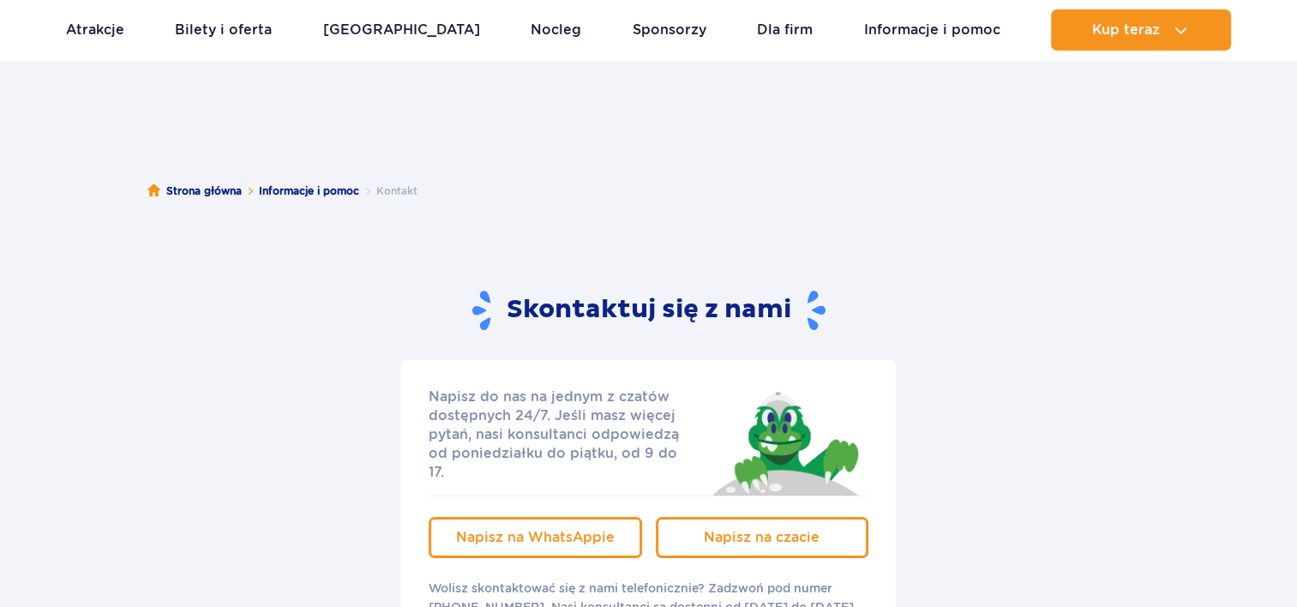
scroll to position [172, 0]
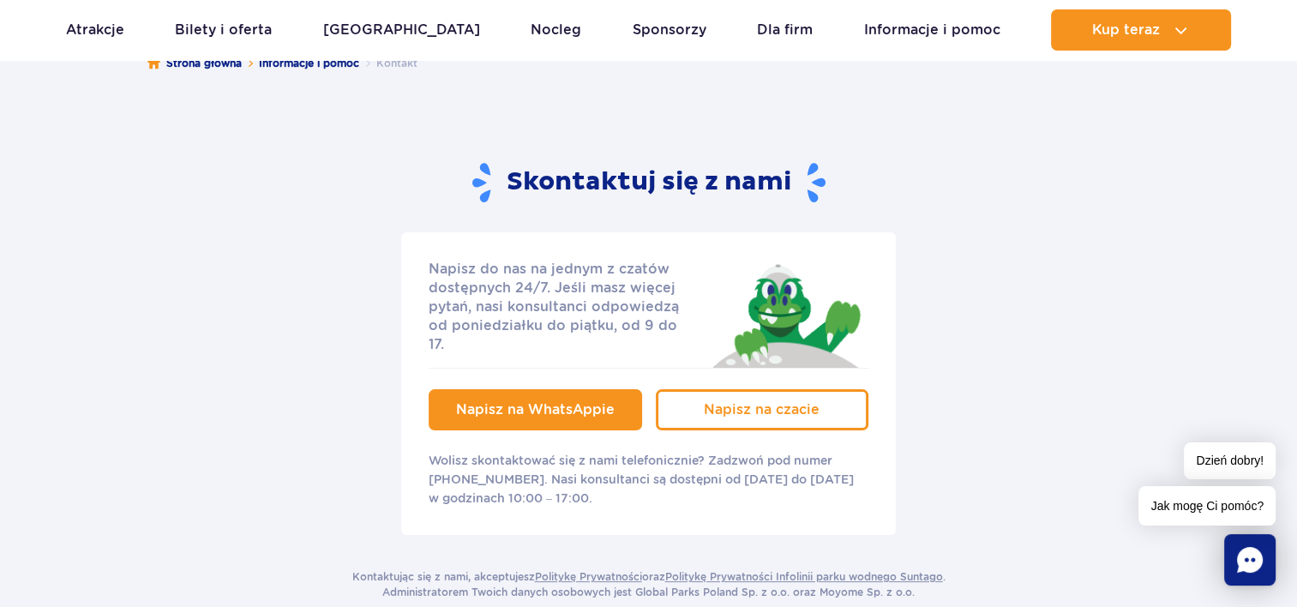
click at [520, 401] on span "Napisz na WhatsAppie" at bounding box center [535, 409] width 159 height 16
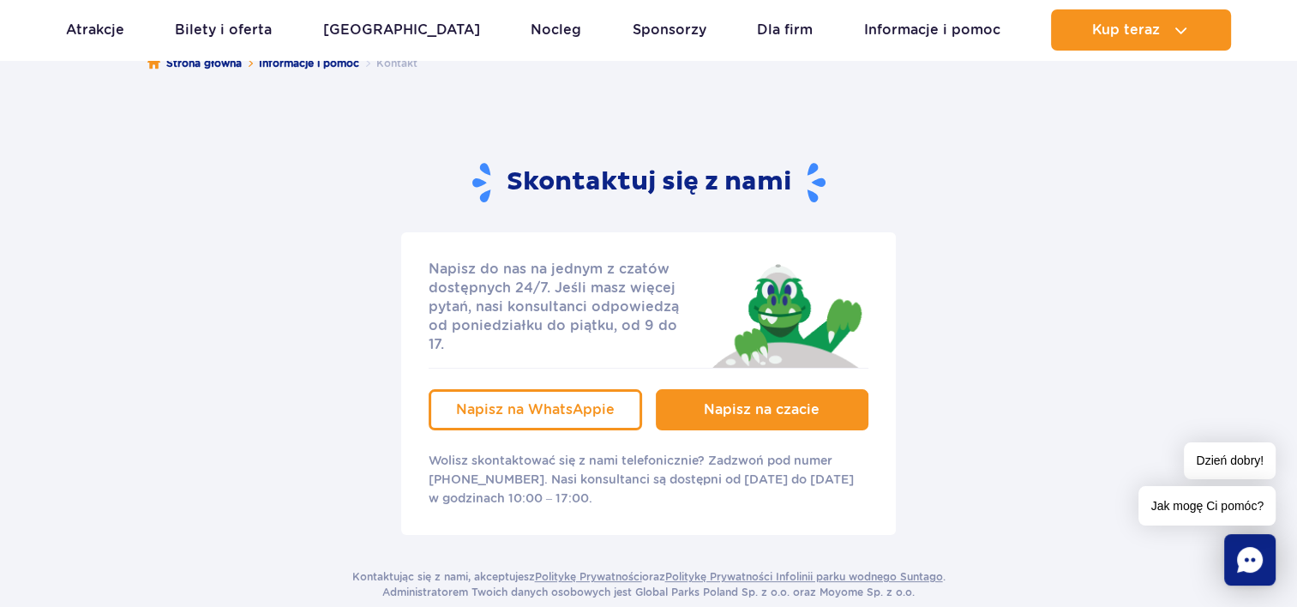
click at [760, 401] on span "Napisz na czacie" at bounding box center [762, 409] width 116 height 16
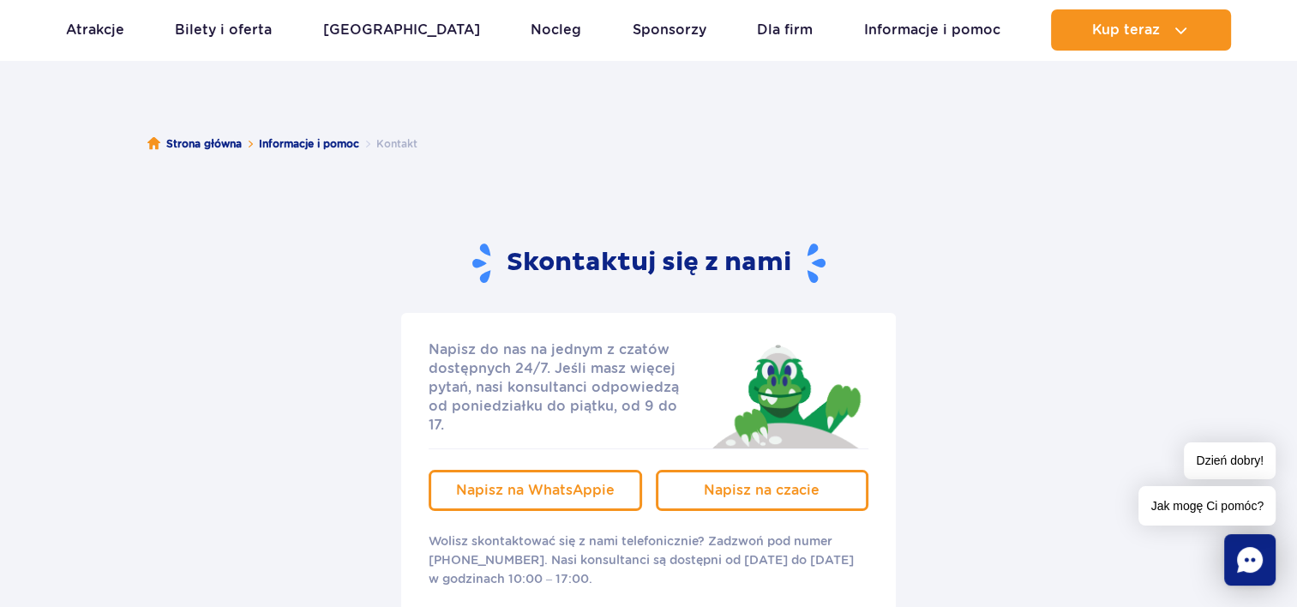
scroll to position [0, 0]
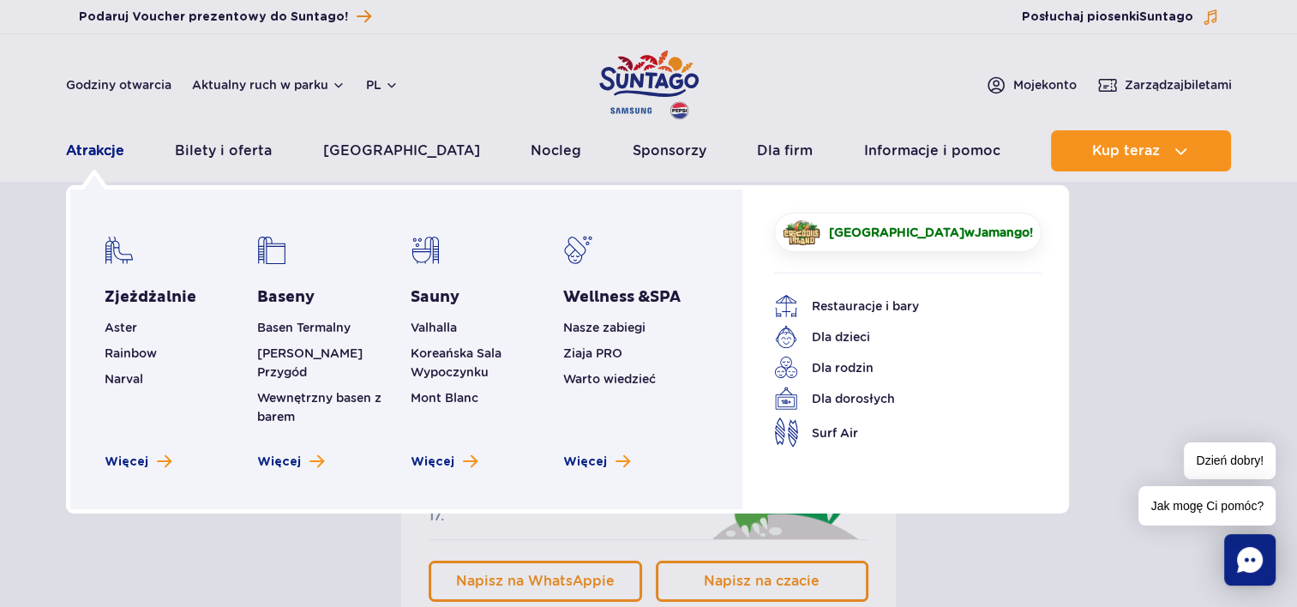
click at [100, 154] on link "Atrakcje" at bounding box center [95, 150] width 58 height 41
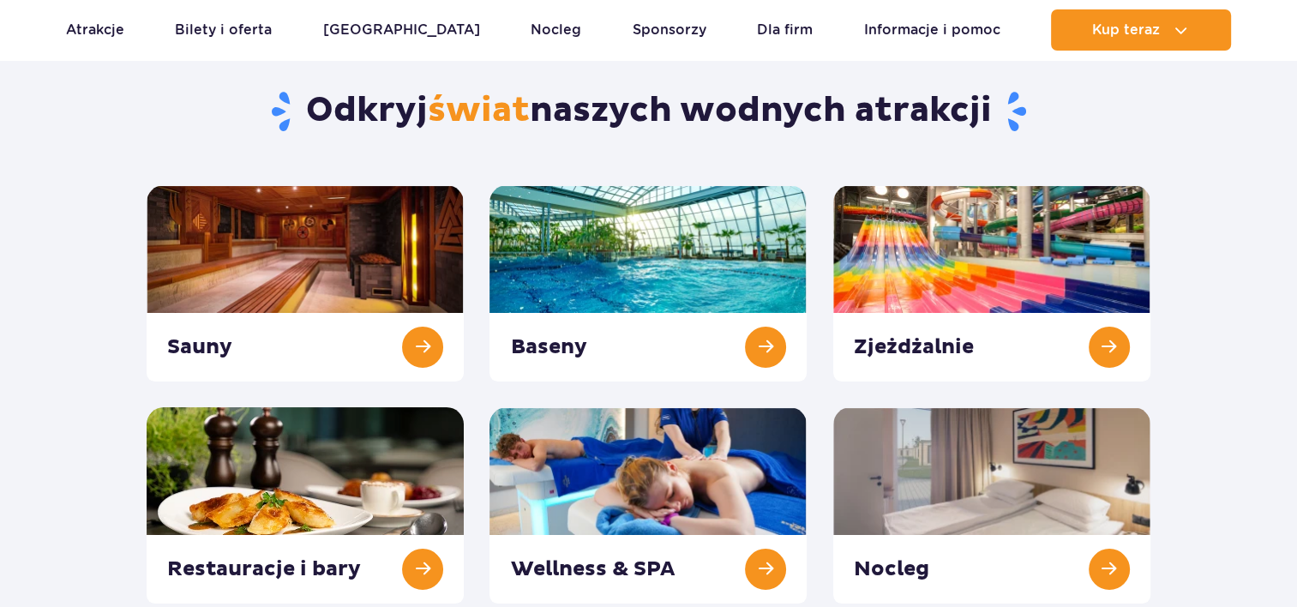
scroll to position [172, 0]
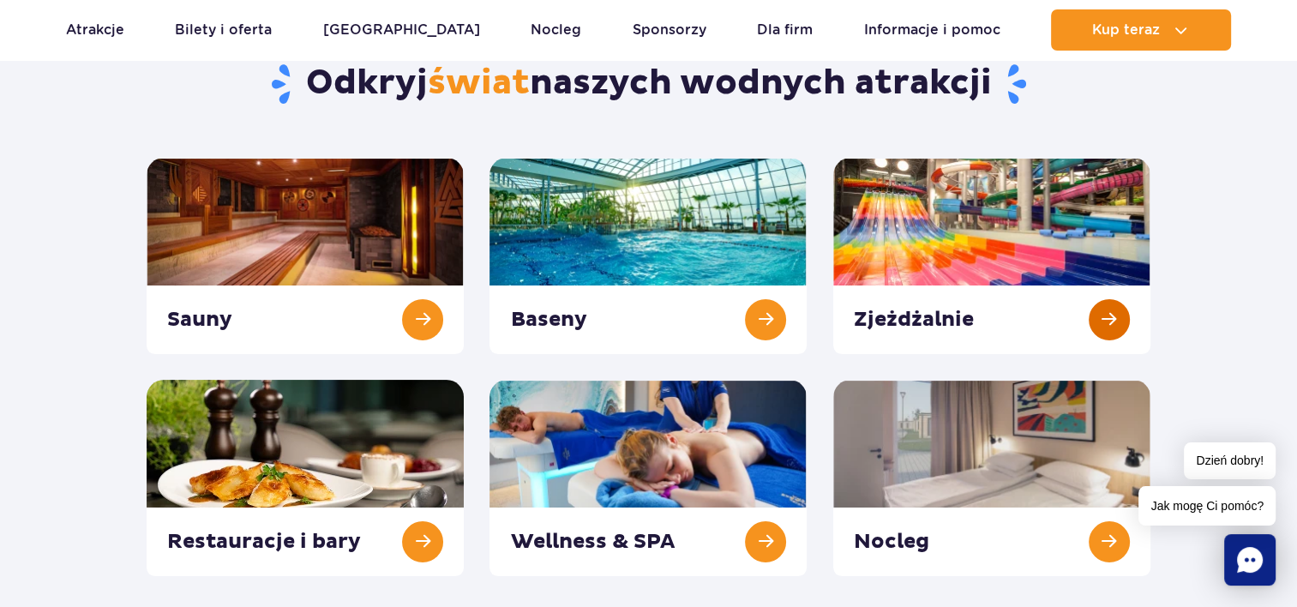
click at [1094, 308] on link at bounding box center [992, 256] width 317 height 196
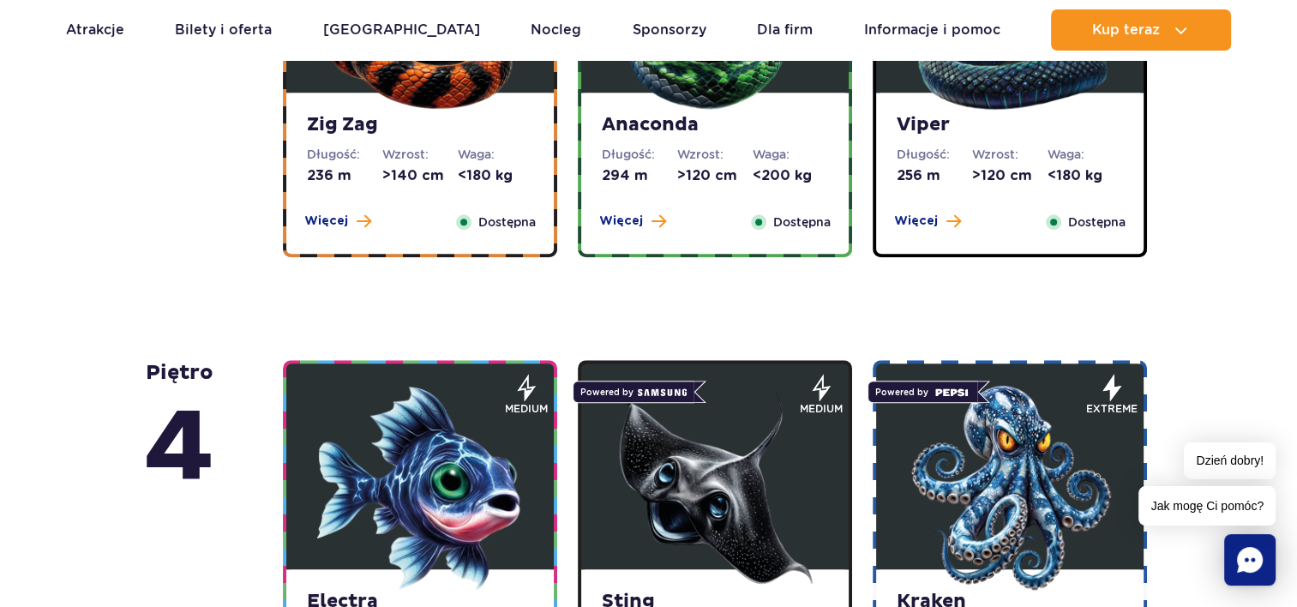
scroll to position [1372, 0]
